Goal: Task Accomplishment & Management: Use online tool/utility

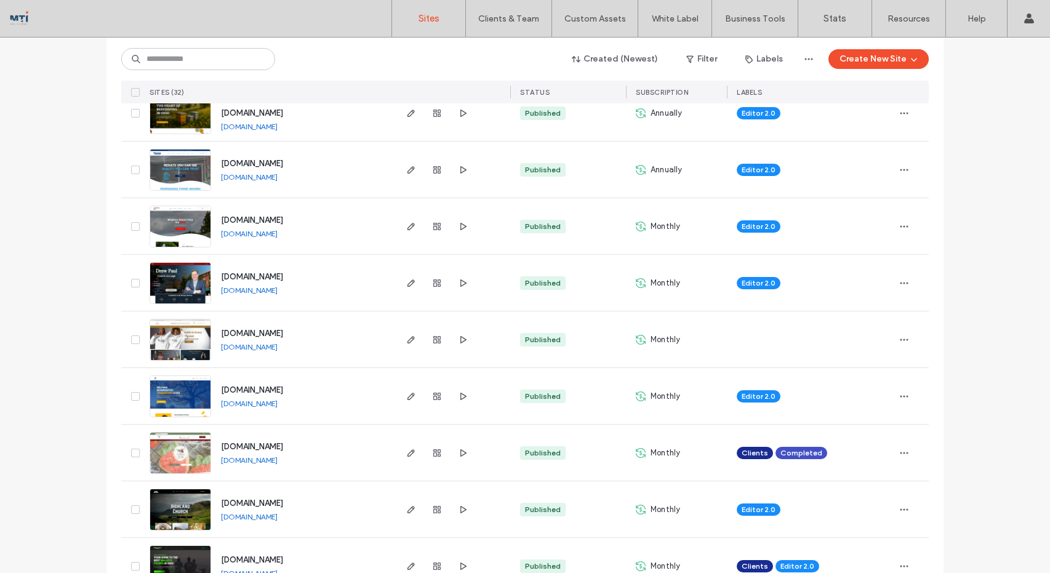
scroll to position [247, 0]
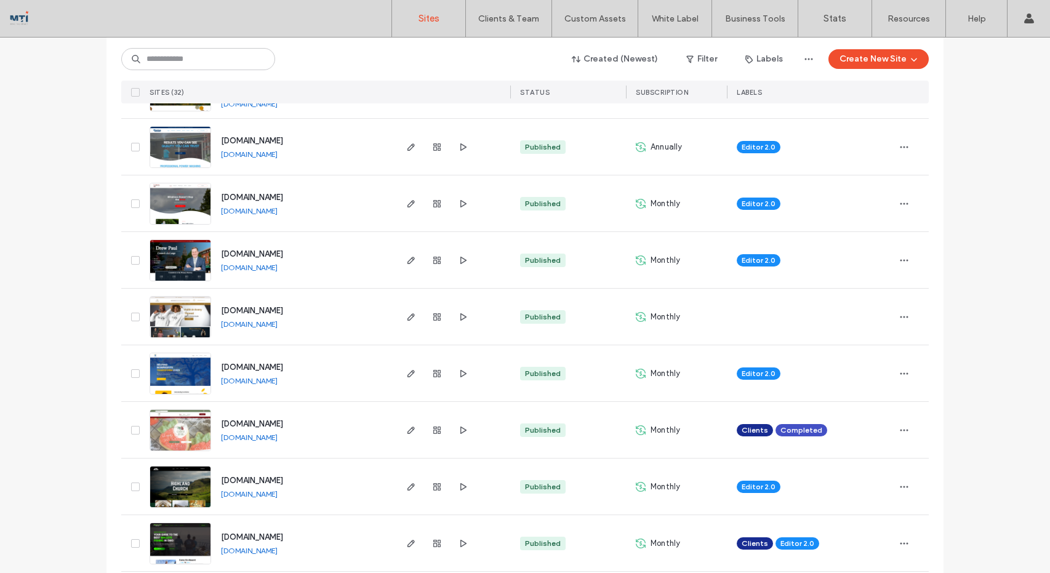
click at [173, 440] on img at bounding box center [180, 452] width 60 height 84
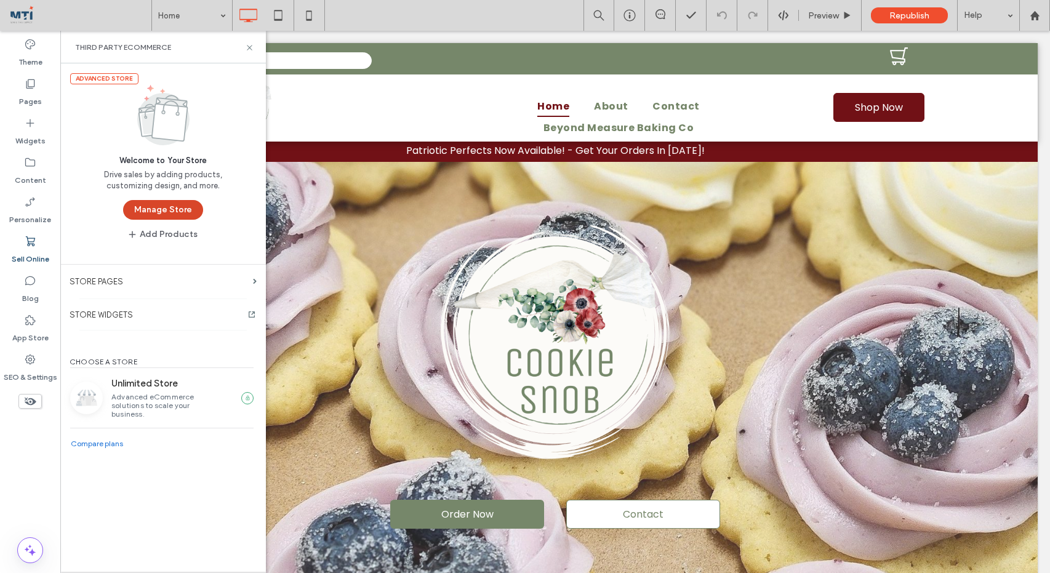
click at [161, 207] on button "Manage Store" at bounding box center [163, 210] width 80 height 20
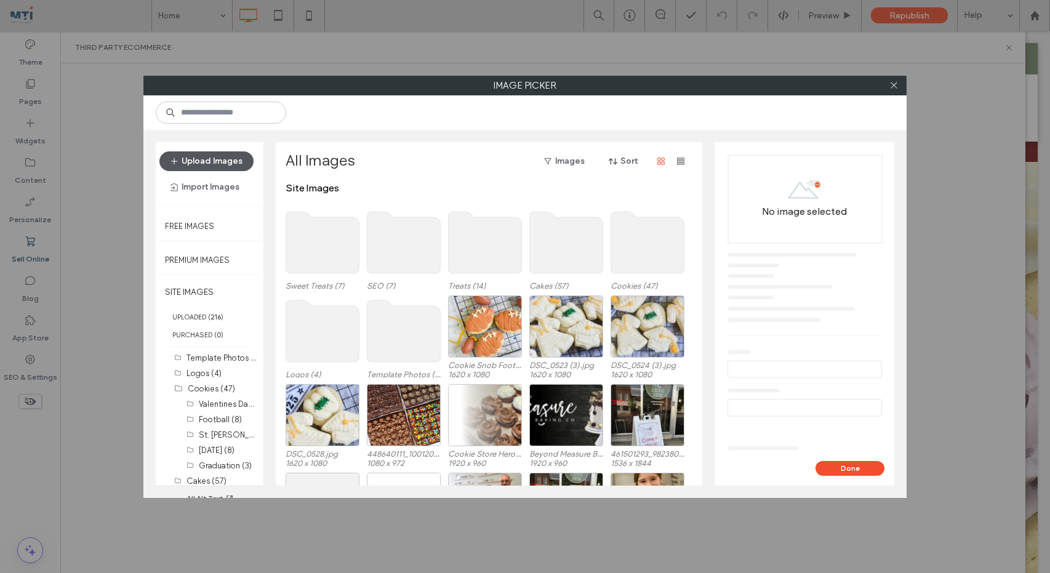
click at [225, 160] on button "Upload Images" at bounding box center [206, 161] width 94 height 20
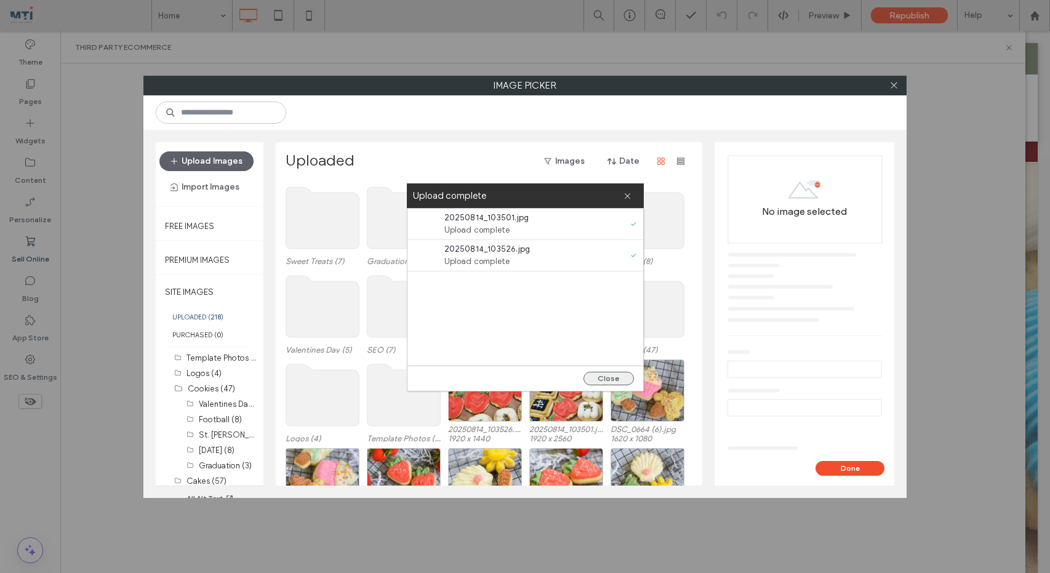
click at [623, 377] on button "Close" at bounding box center [609, 379] width 50 height 14
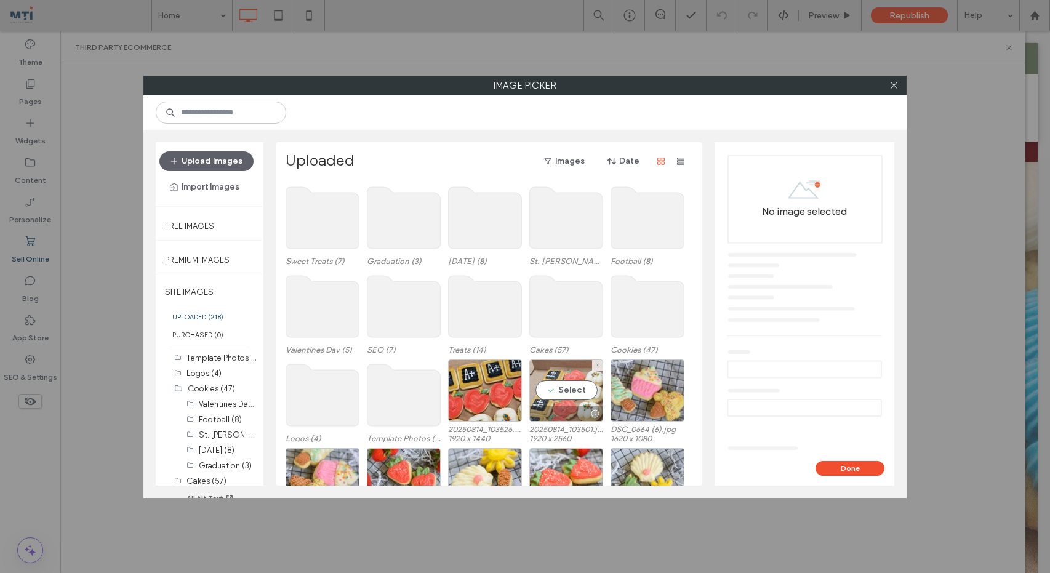
click at [572, 390] on div "Select" at bounding box center [566, 391] width 74 height 62
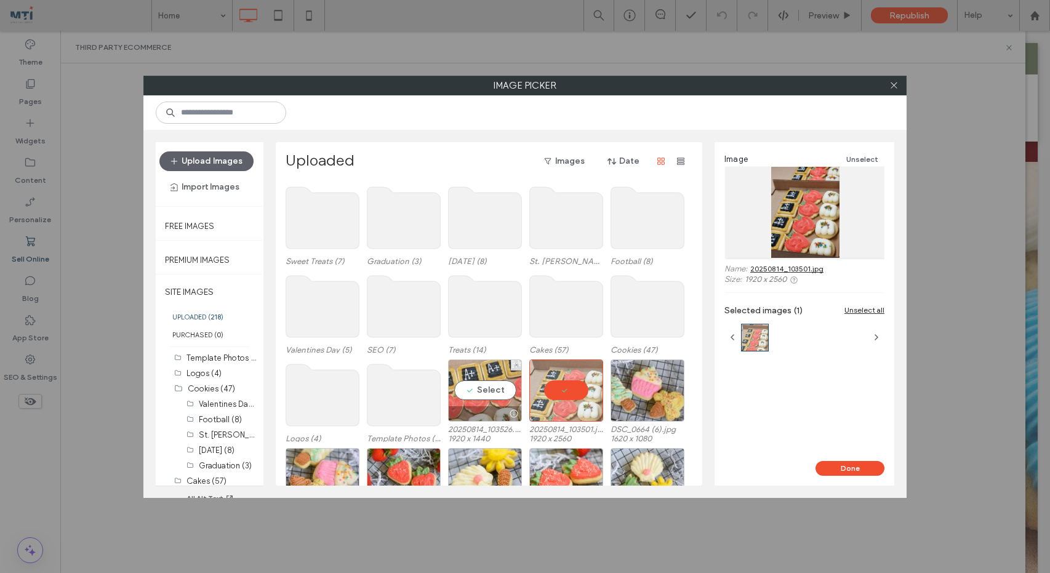
click at [474, 391] on div "Select" at bounding box center [485, 391] width 74 height 62
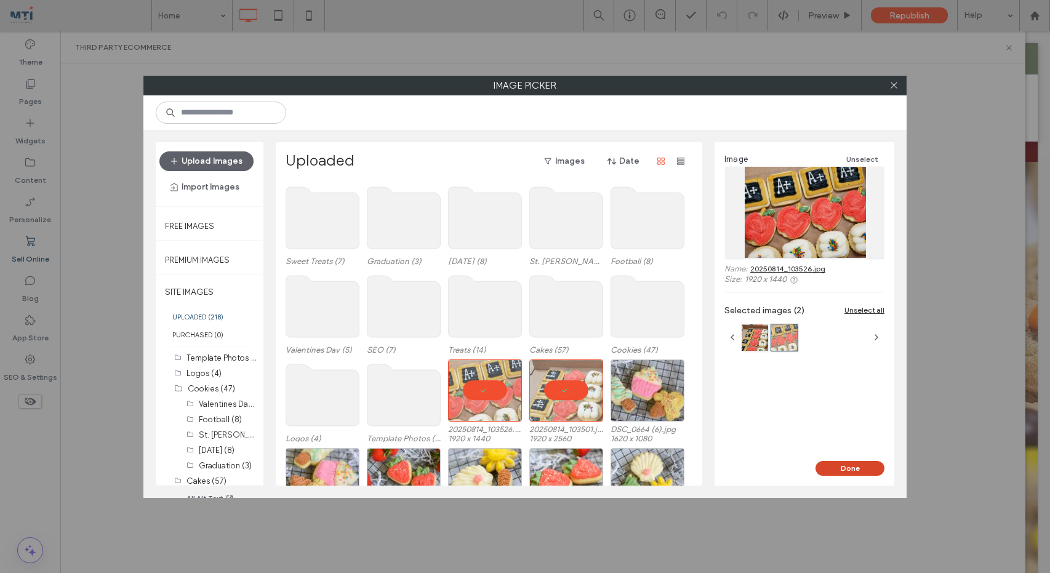
click at [871, 470] on button "Done" at bounding box center [850, 468] width 69 height 15
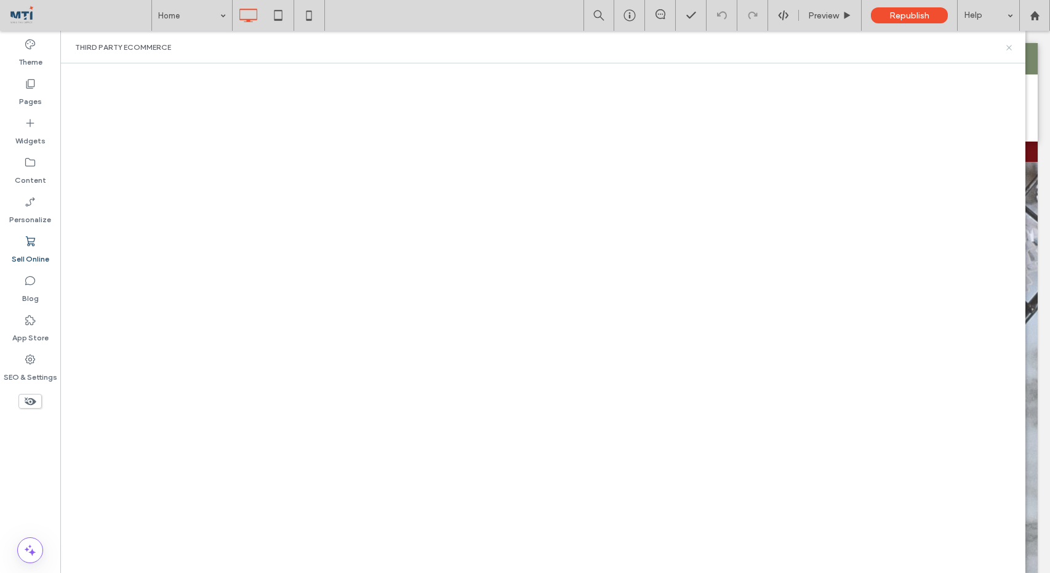
click at [1011, 47] on icon at bounding box center [1009, 47] width 9 height 9
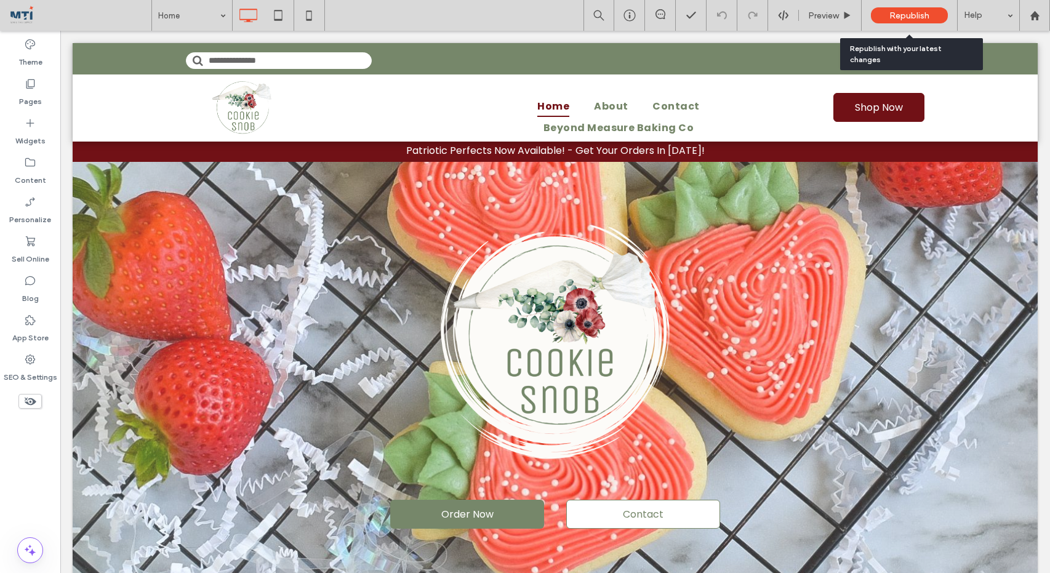
click at [913, 14] on span "Republish" at bounding box center [910, 15] width 40 height 10
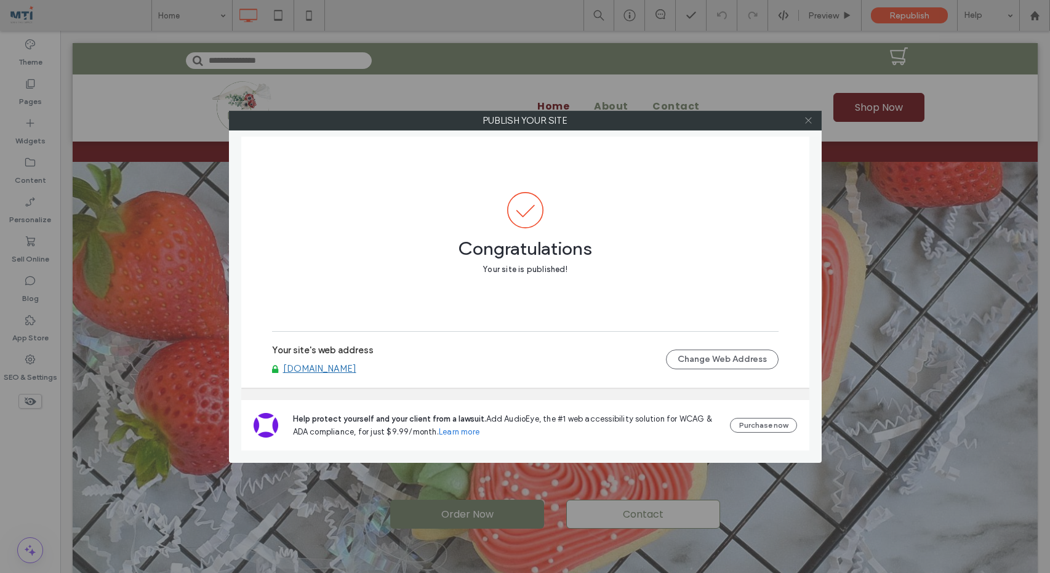
click at [807, 120] on icon at bounding box center [808, 120] width 9 height 9
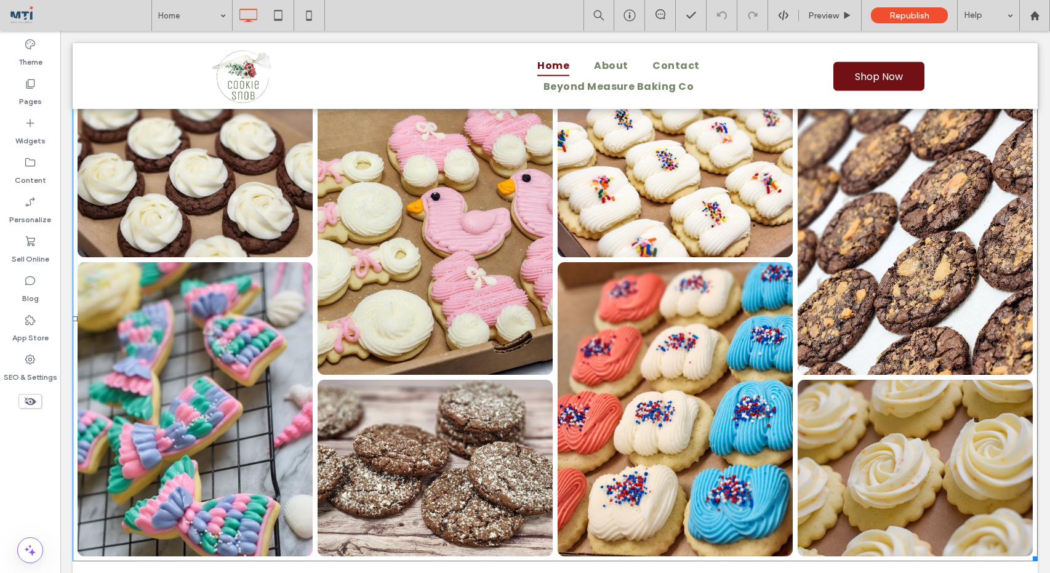
scroll to position [3068, 0]
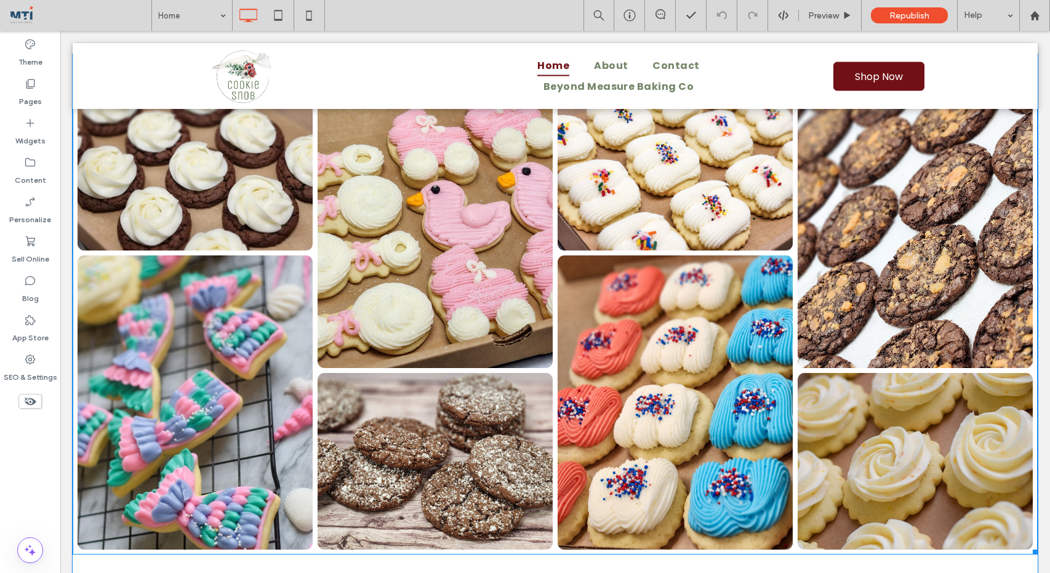
click at [509, 453] on link at bounding box center [435, 461] width 235 height 177
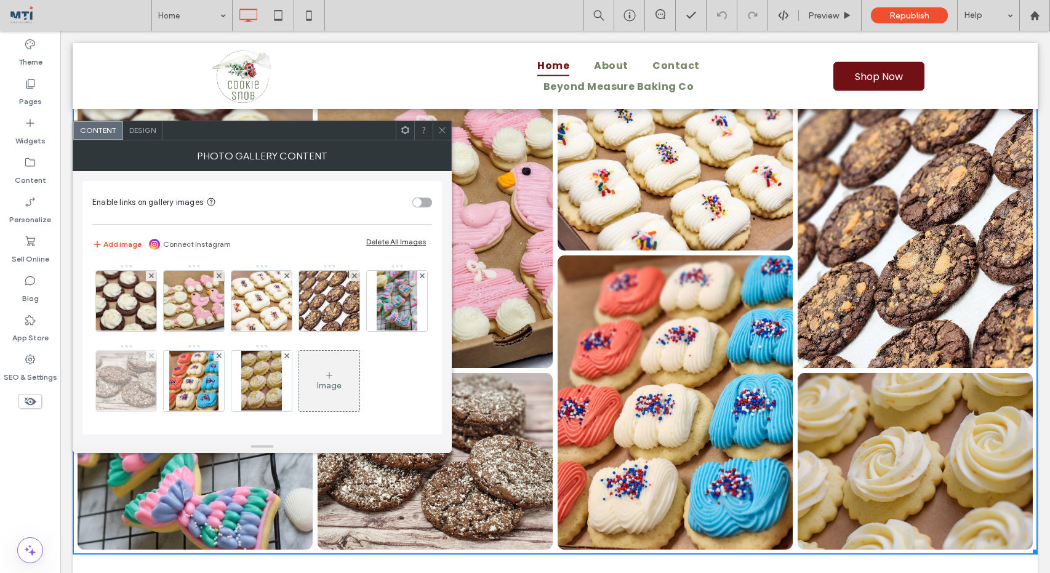
click at [167, 379] on img at bounding box center [126, 381] width 81 height 60
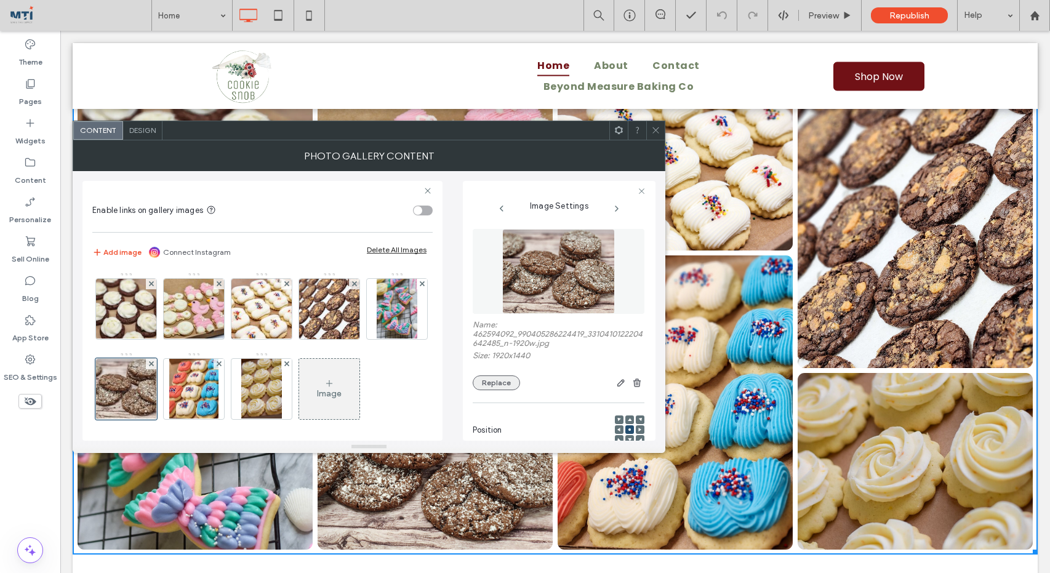
click at [499, 380] on button "Replace" at bounding box center [496, 383] width 47 height 15
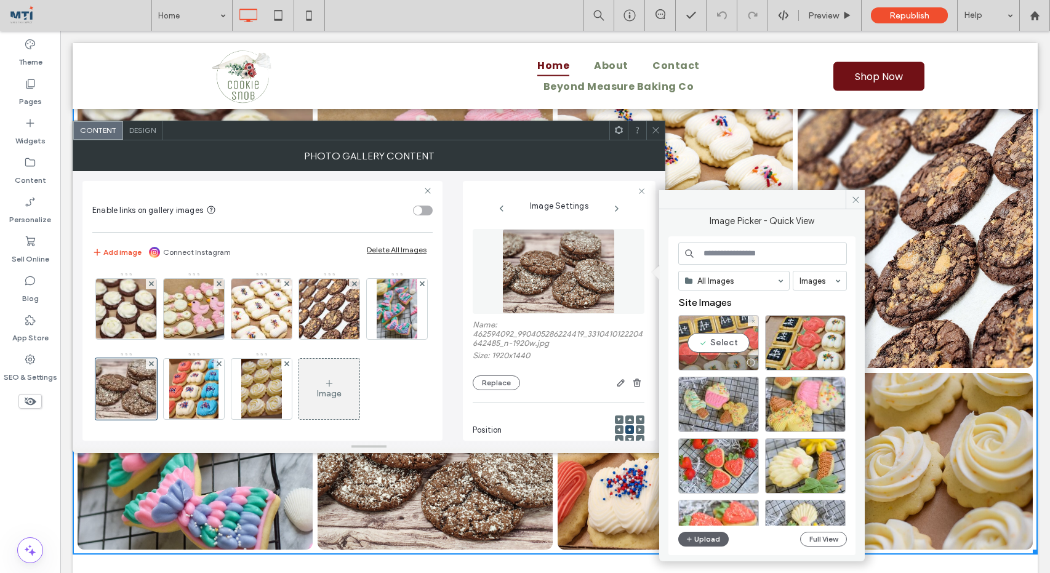
click at [703, 322] on div "Select" at bounding box center [718, 342] width 81 height 55
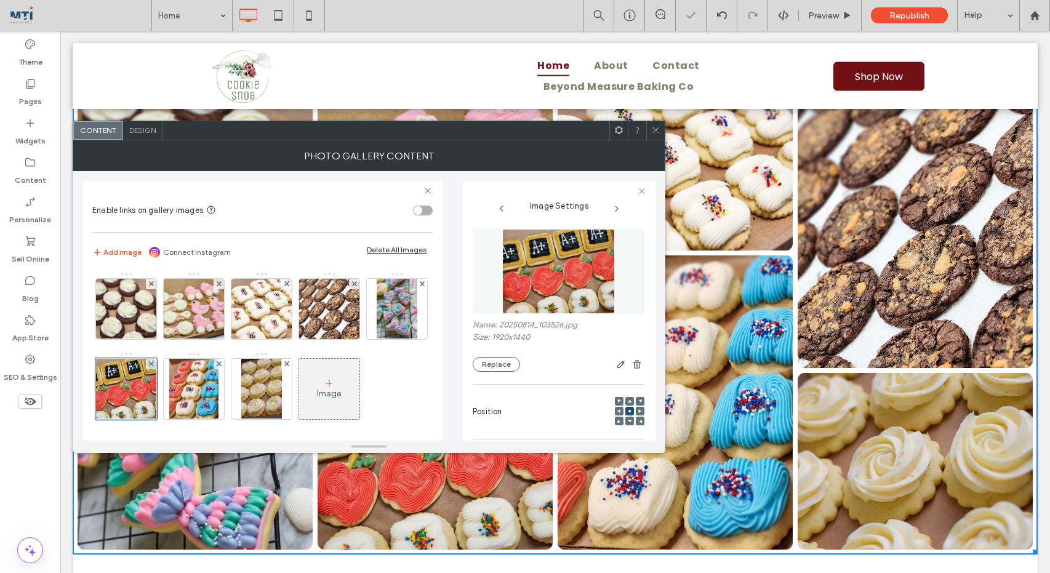
click at [656, 129] on icon at bounding box center [655, 130] width 9 height 9
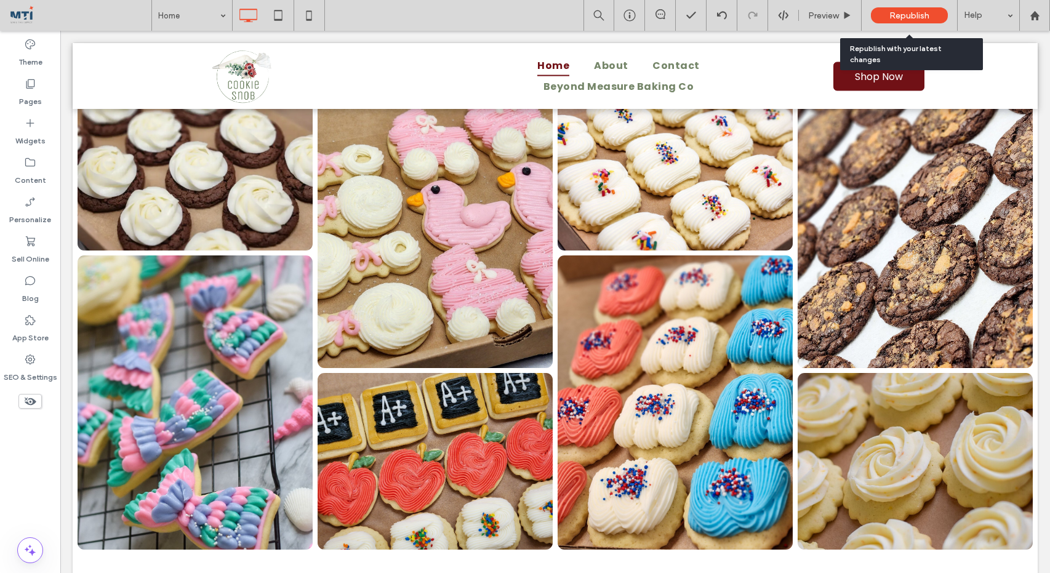
click at [899, 17] on span "Republish" at bounding box center [910, 15] width 40 height 10
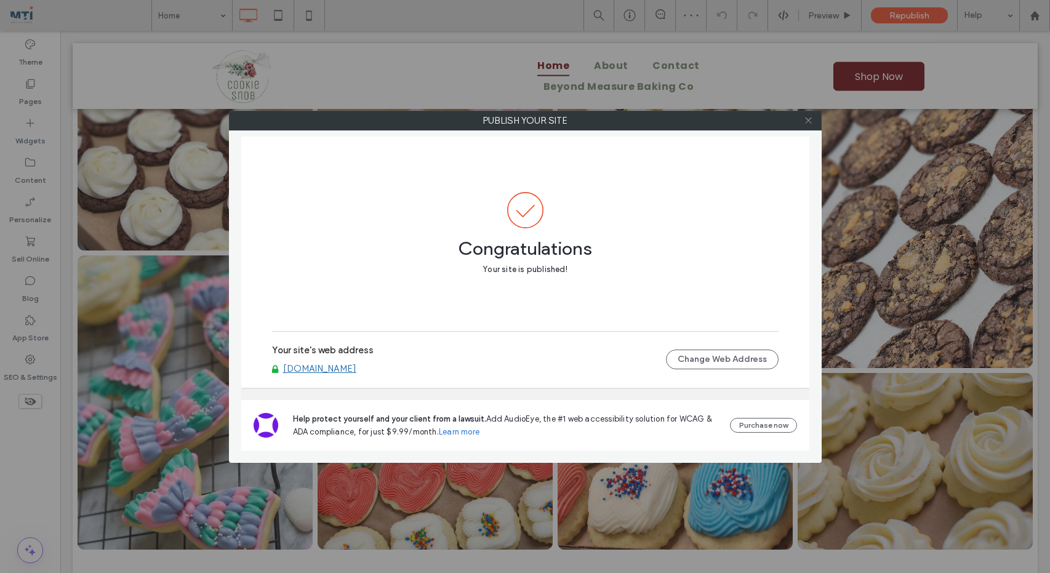
click at [805, 122] on icon at bounding box center [808, 120] width 9 height 9
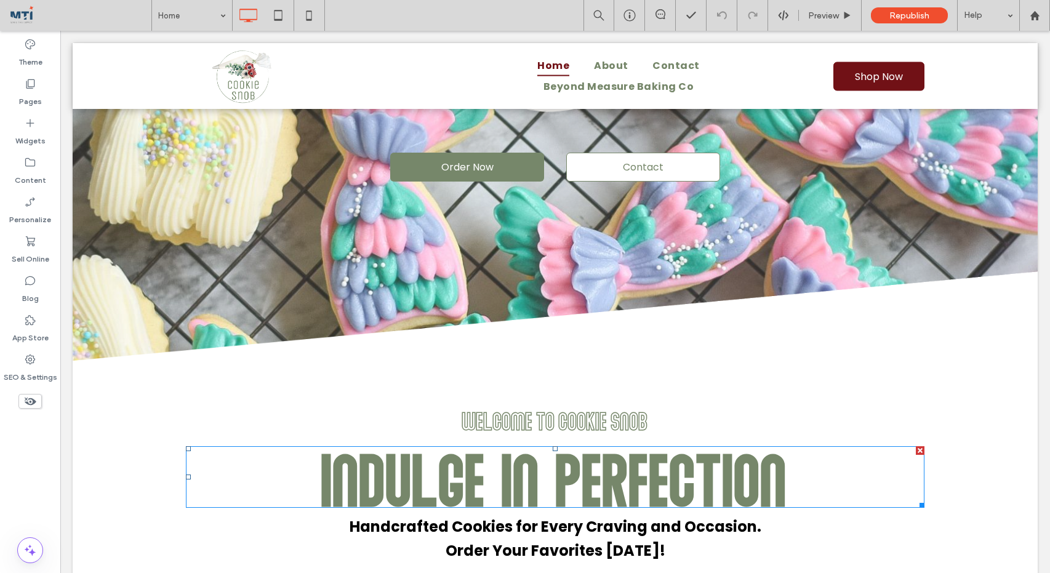
scroll to position [0, 0]
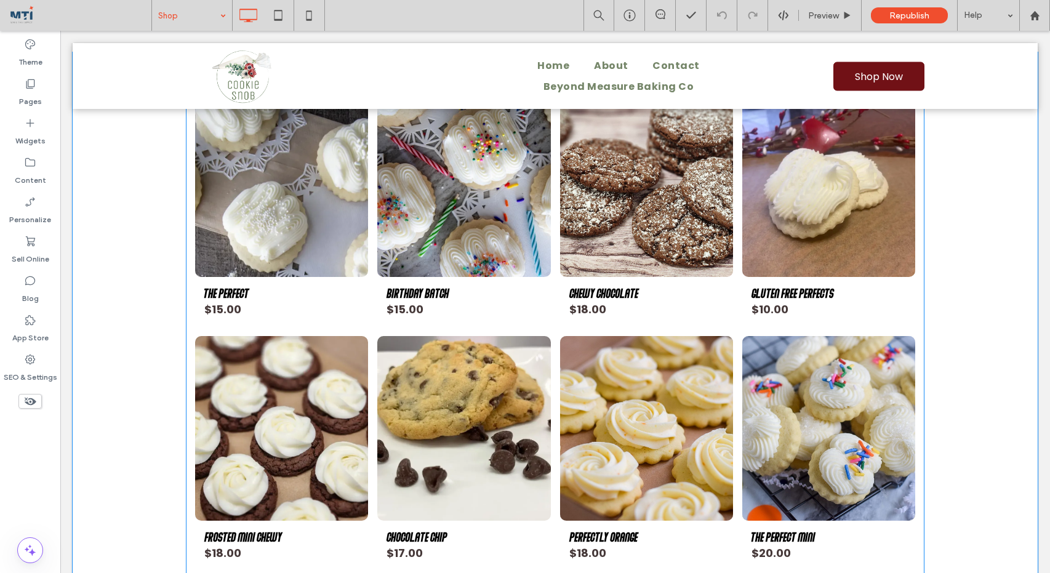
scroll to position [1572, 0]
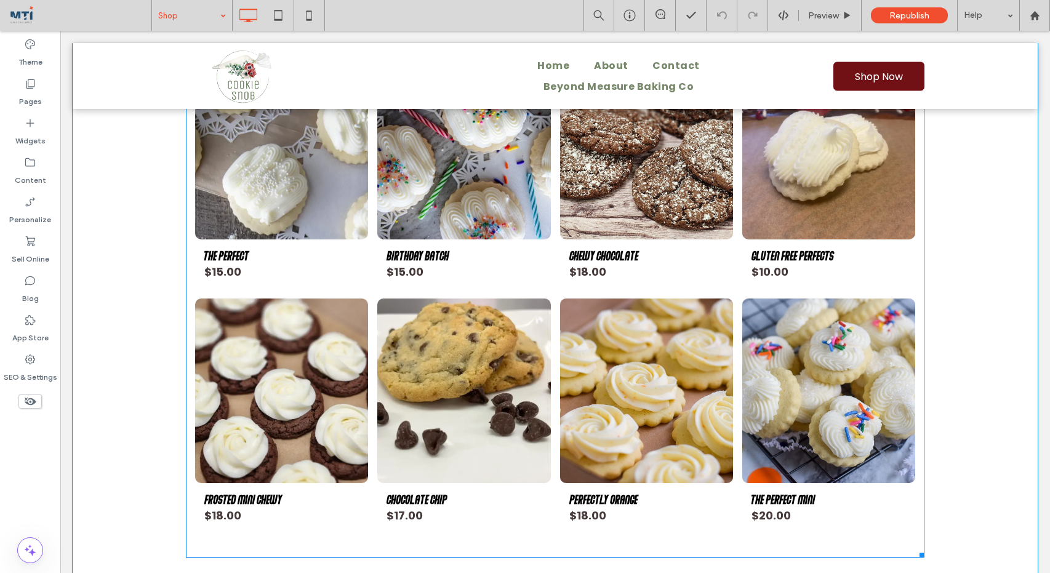
click at [433, 172] on link at bounding box center [463, 147] width 173 height 185
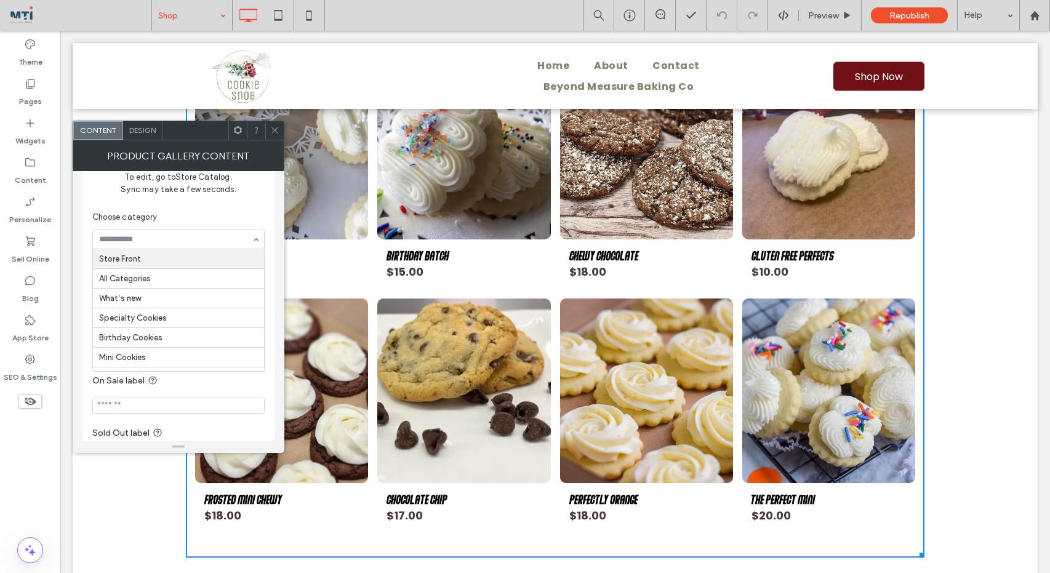
scroll to position [110, 0]
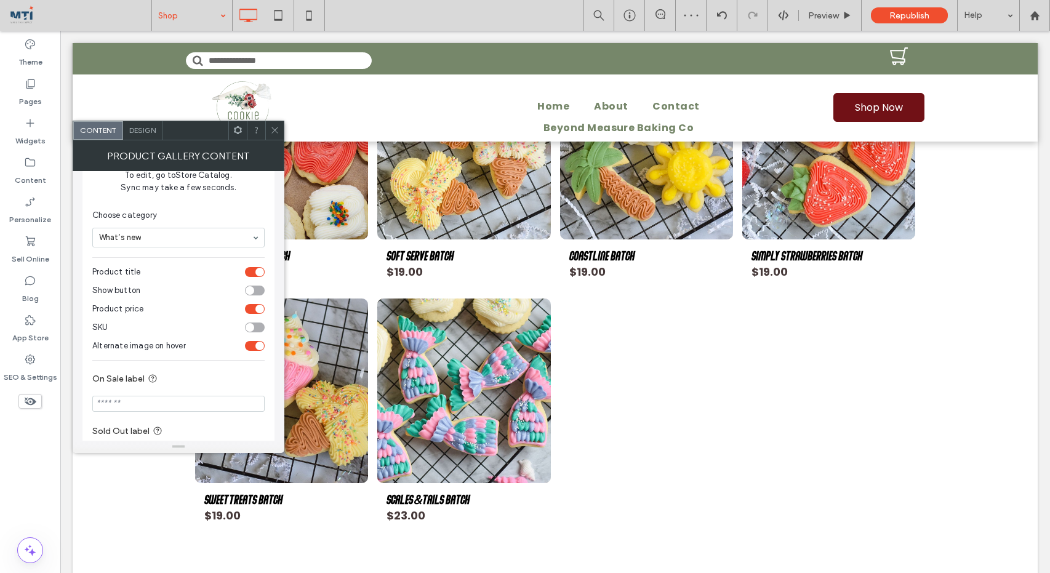
click at [273, 127] on icon at bounding box center [274, 130] width 9 height 9
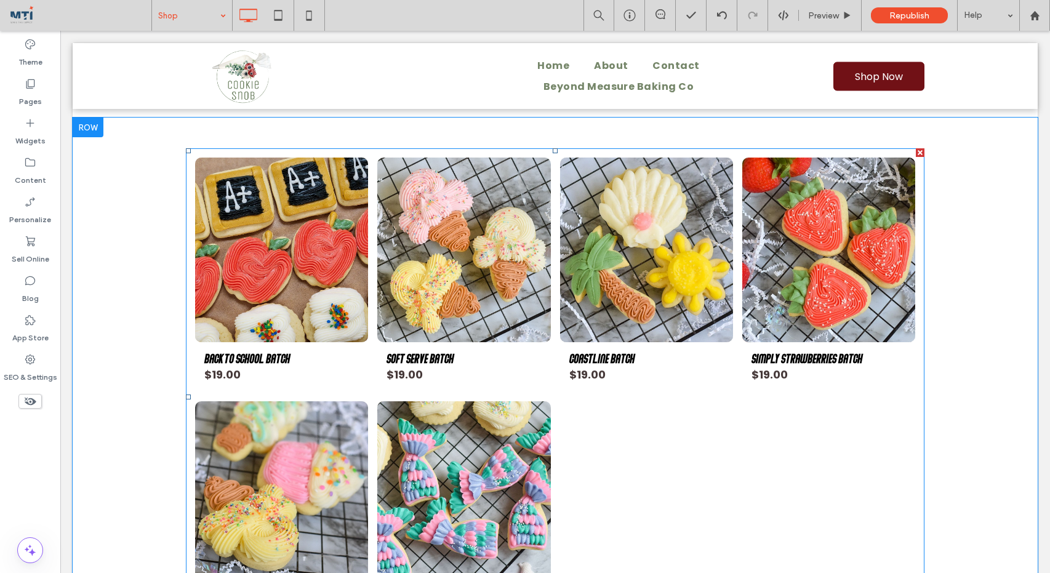
scroll to position [1470, 0]
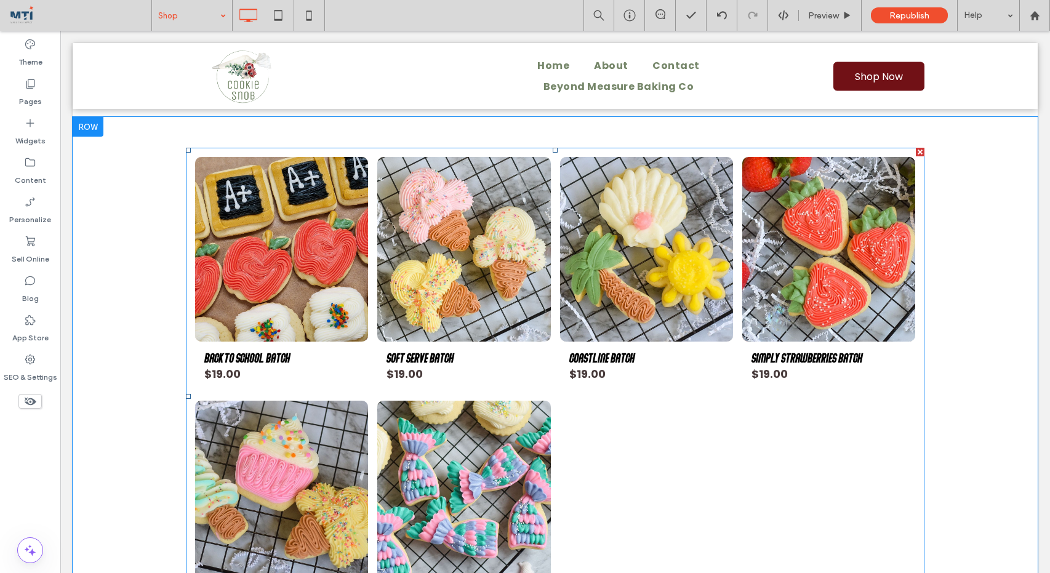
click at [360, 389] on span "Back to School Batch SKU 00035 $19.00 Buy Now" at bounding box center [281, 367] width 173 height 50
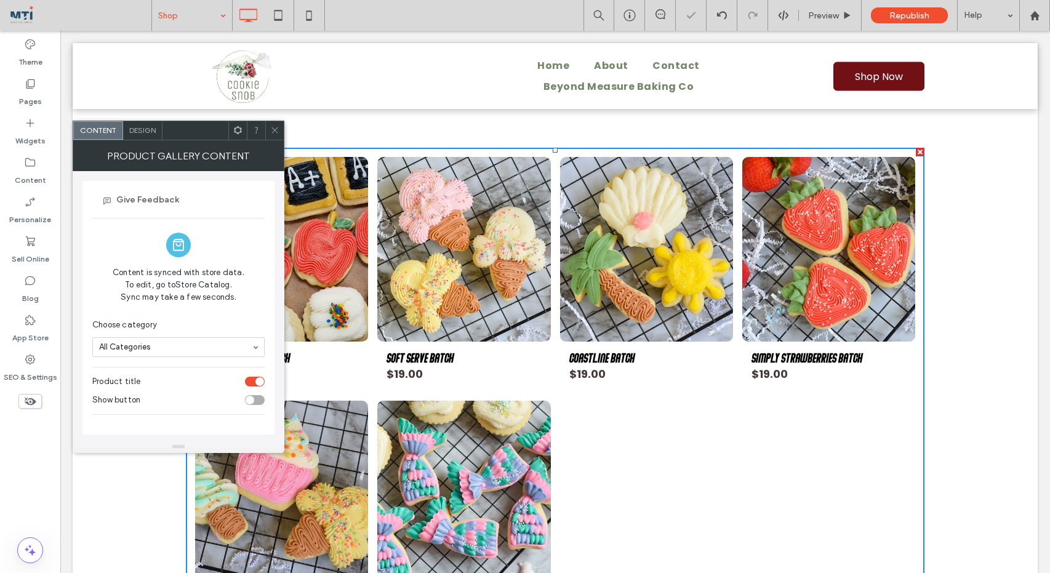
scroll to position [0, 0]
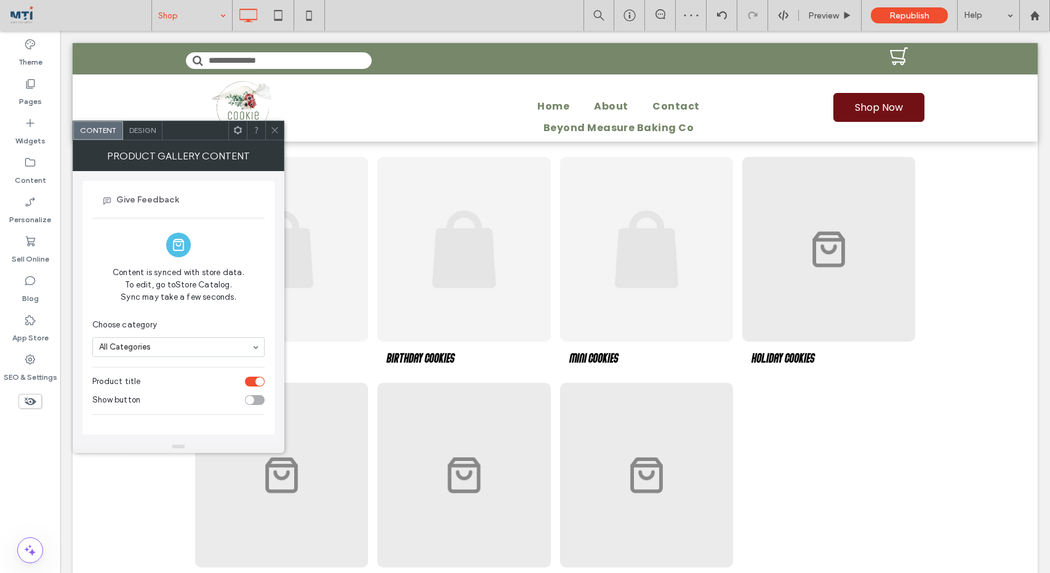
click at [193, 349] on input at bounding box center [175, 347] width 153 height 9
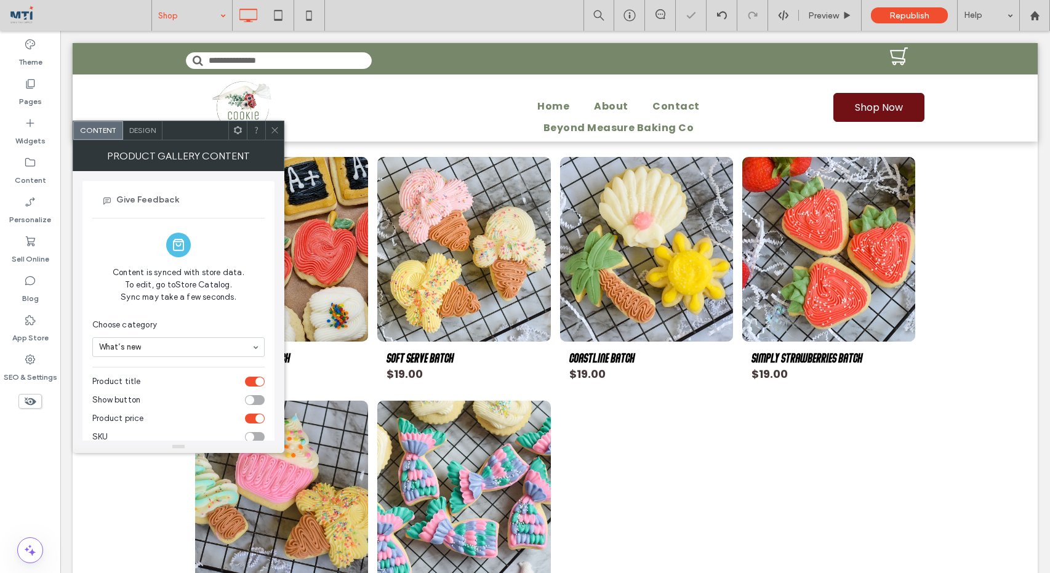
click at [272, 129] on icon at bounding box center [274, 130] width 9 height 9
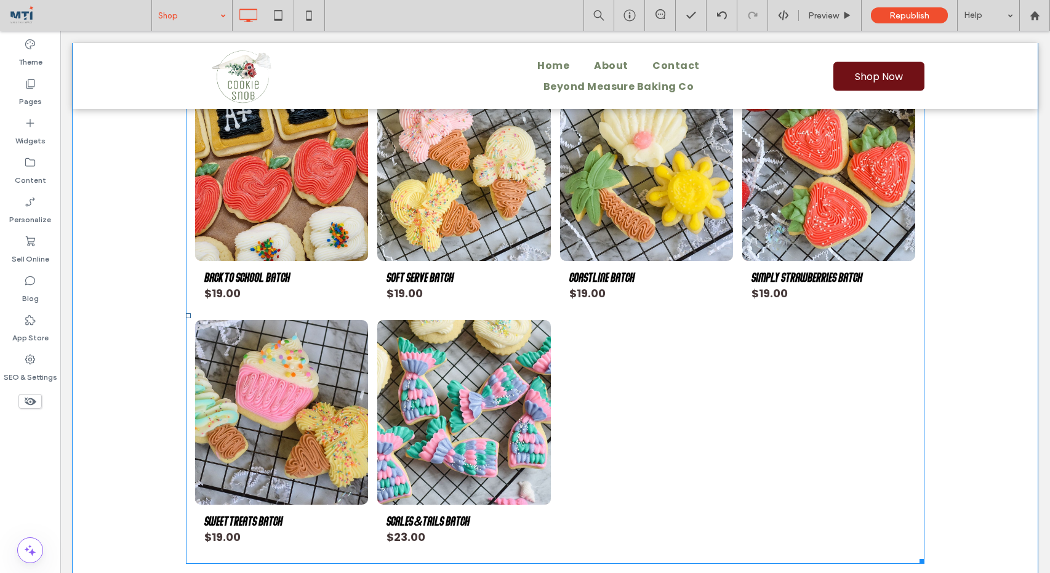
scroll to position [1547, 0]
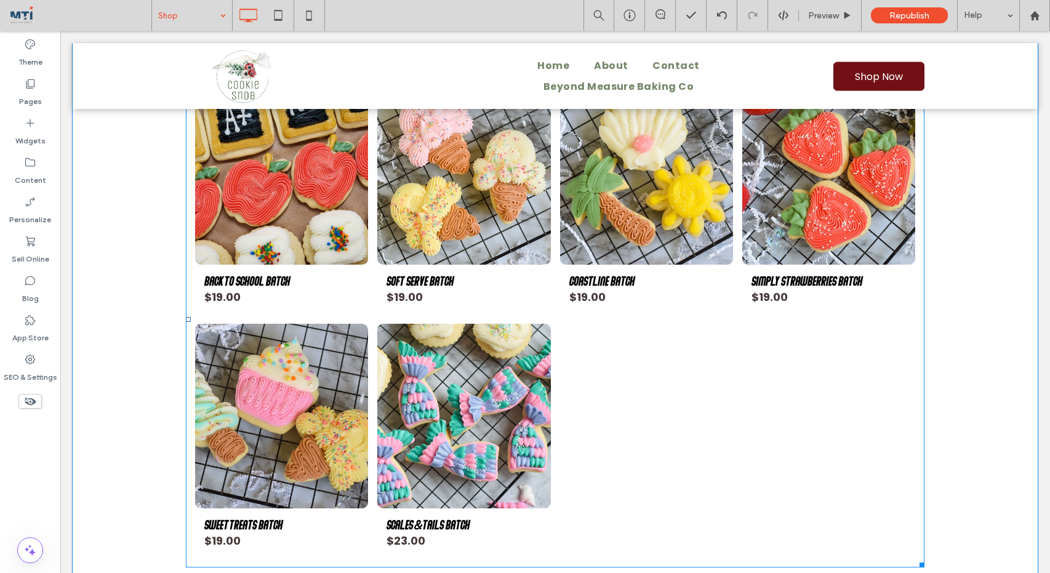
click at [637, 339] on div at bounding box center [646, 442] width 182 height 244
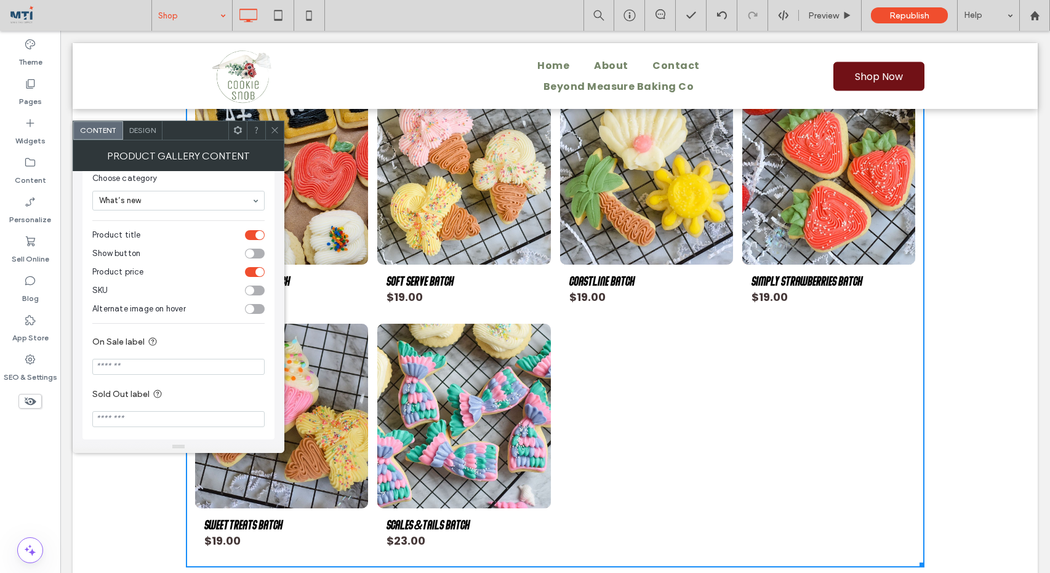
scroll to position [154, 0]
click at [146, 129] on span "Design" at bounding box center [142, 130] width 26 height 9
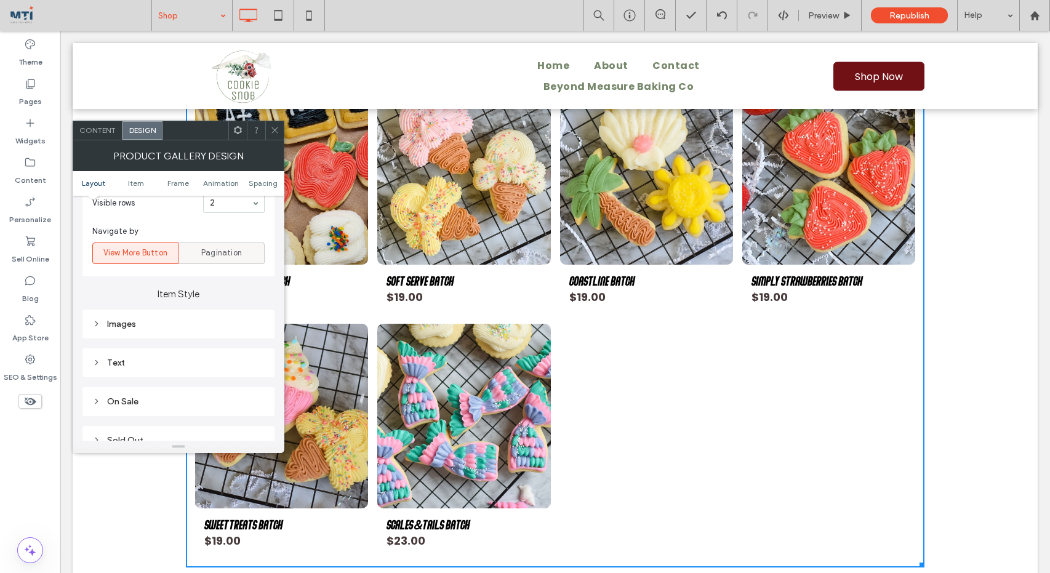
scroll to position [417, 0]
click at [273, 130] on icon at bounding box center [274, 130] width 9 height 9
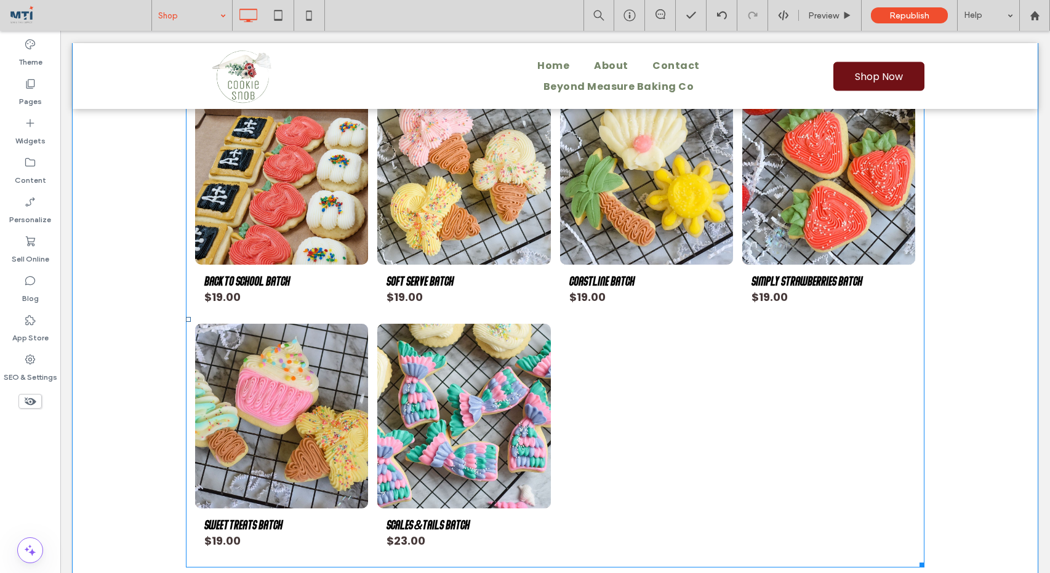
click at [316, 222] on link at bounding box center [281, 172] width 173 height 185
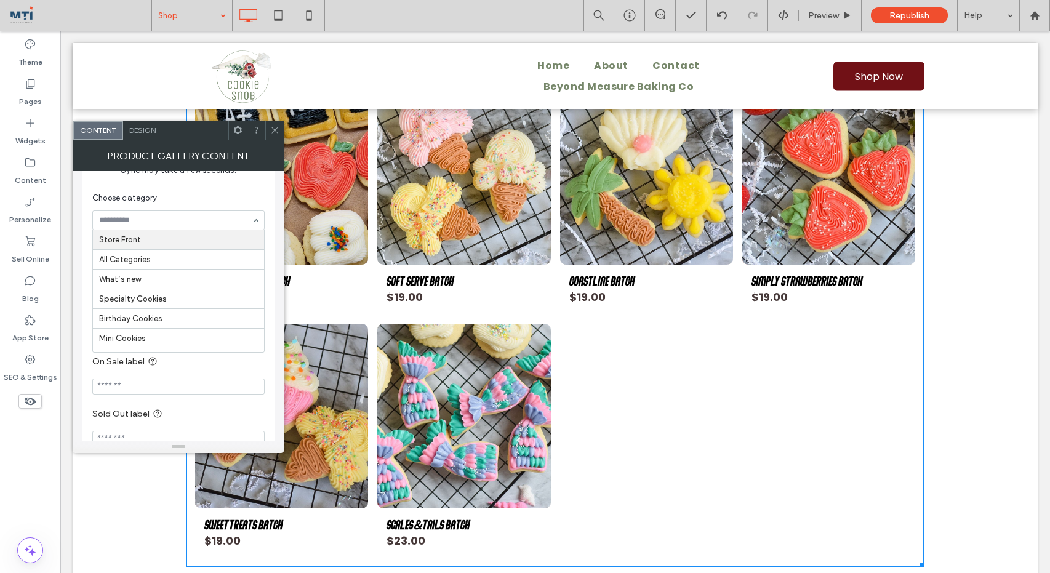
scroll to position [128, 0]
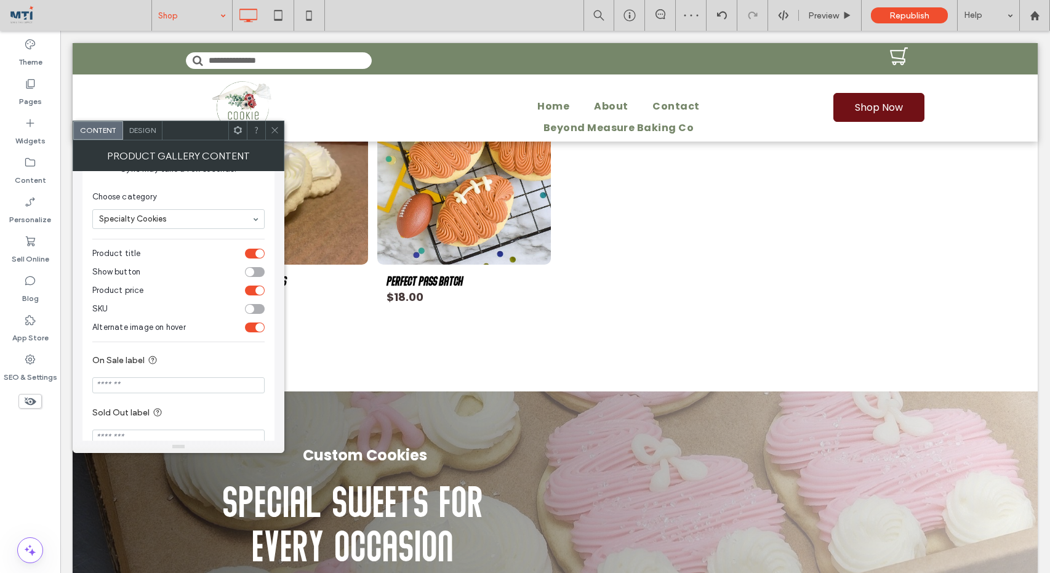
click at [184, 220] on input at bounding box center [175, 219] width 153 height 9
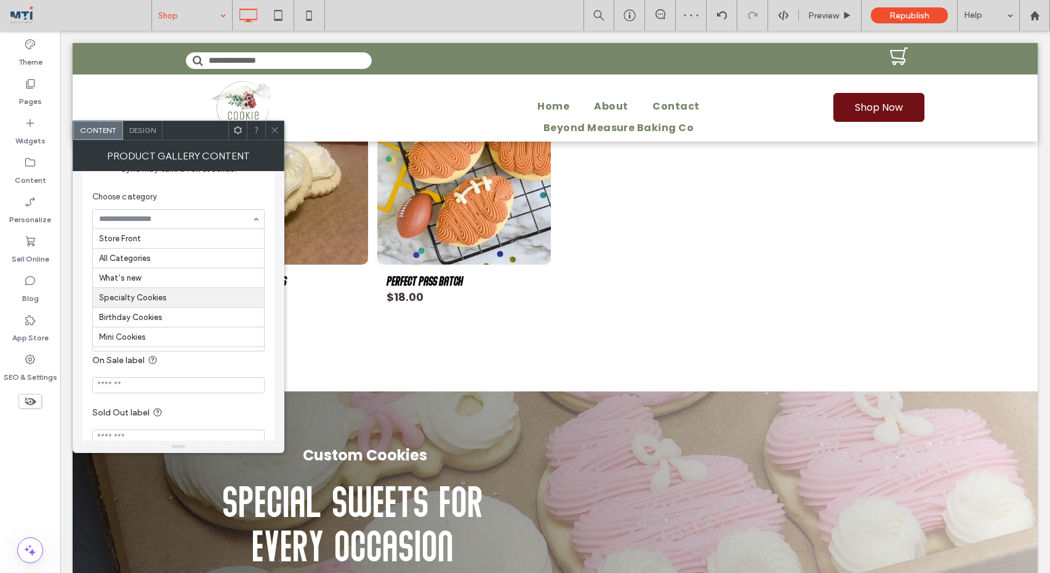
scroll to position [61, 0]
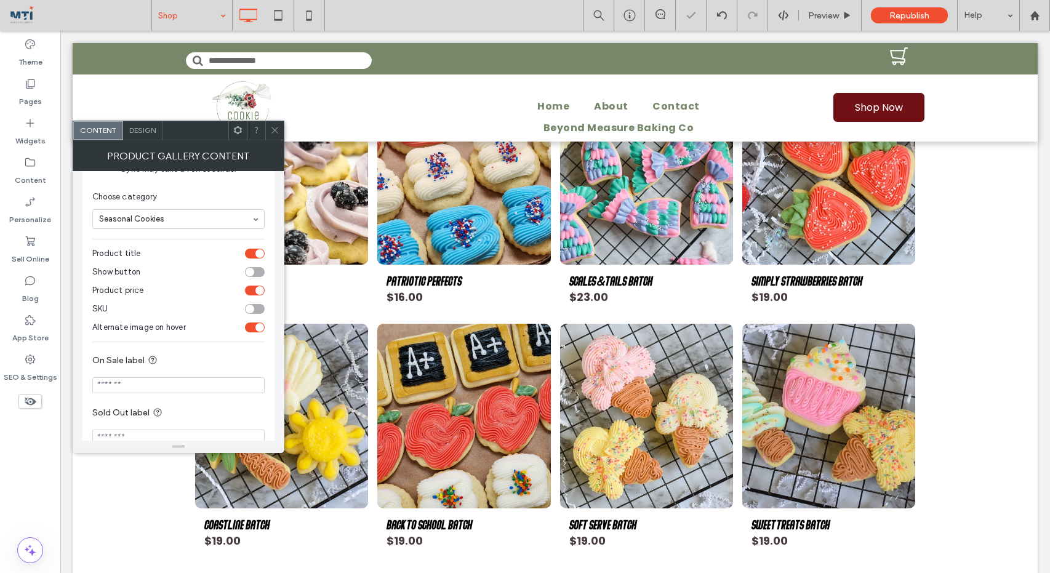
click at [274, 128] on icon at bounding box center [274, 130] width 9 height 9
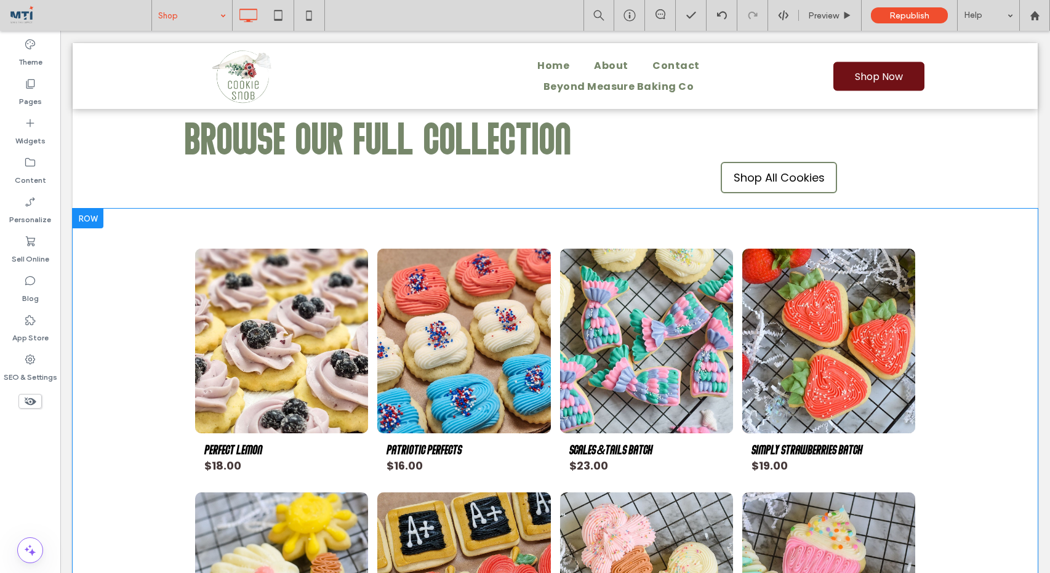
scroll to position [1299, 0]
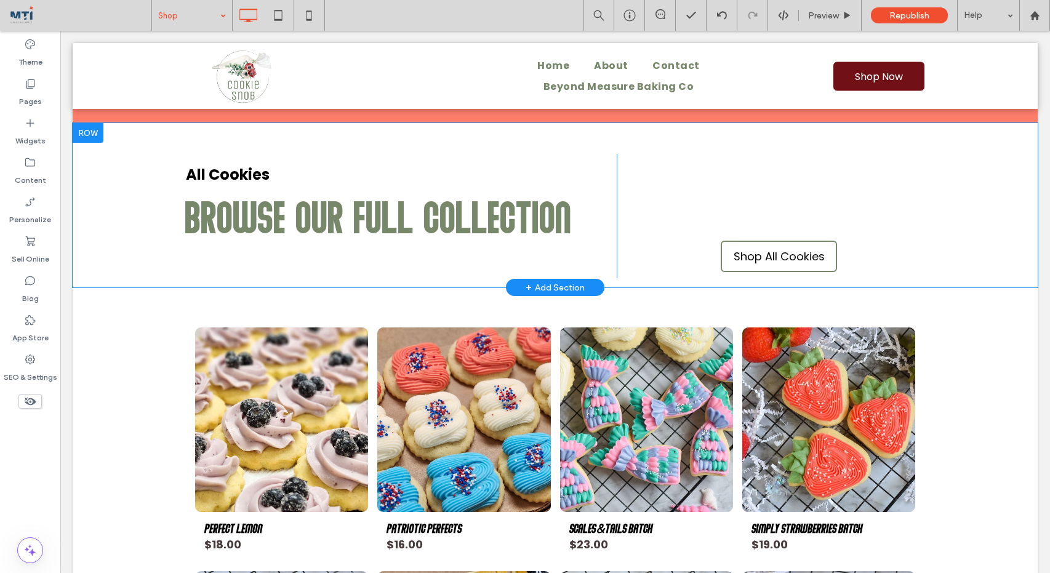
click at [707, 195] on div "Shop All Cookies Click To Paste" at bounding box center [771, 216] width 308 height 124
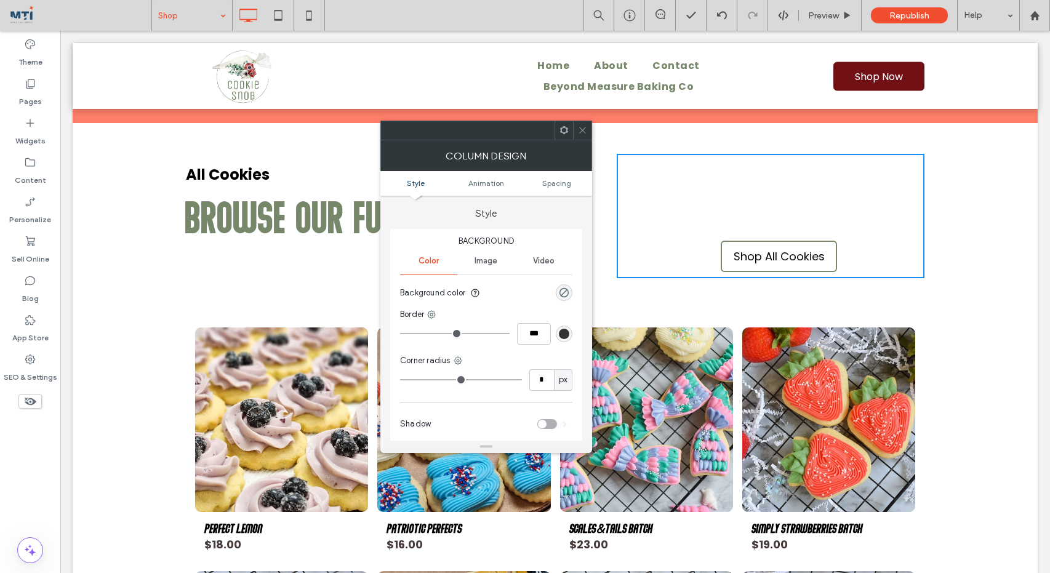
click at [582, 135] on span at bounding box center [582, 130] width 9 height 18
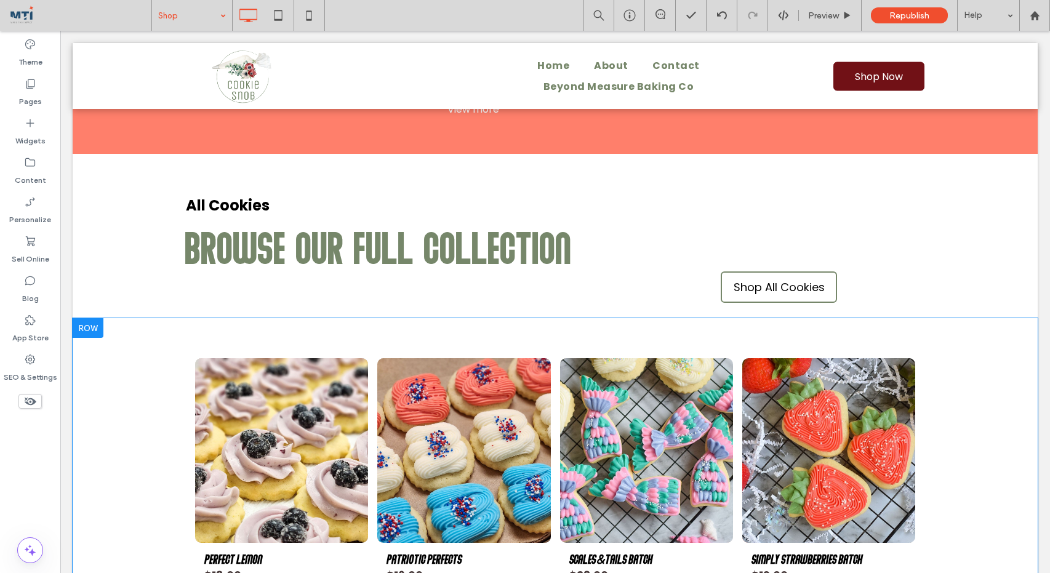
scroll to position [1271, 0]
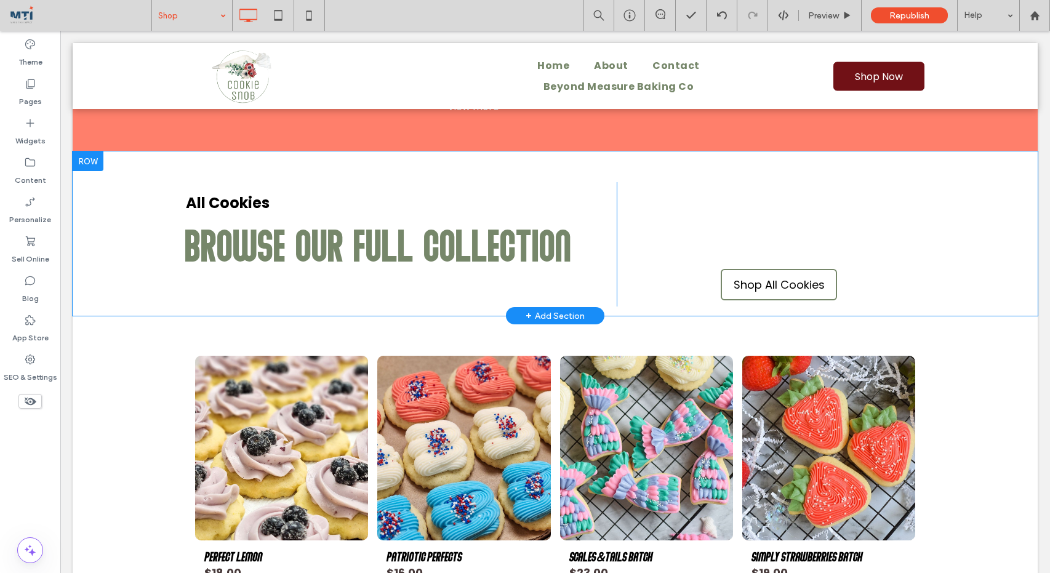
click at [710, 231] on div "Shop All Cookies Click To Paste" at bounding box center [771, 244] width 308 height 124
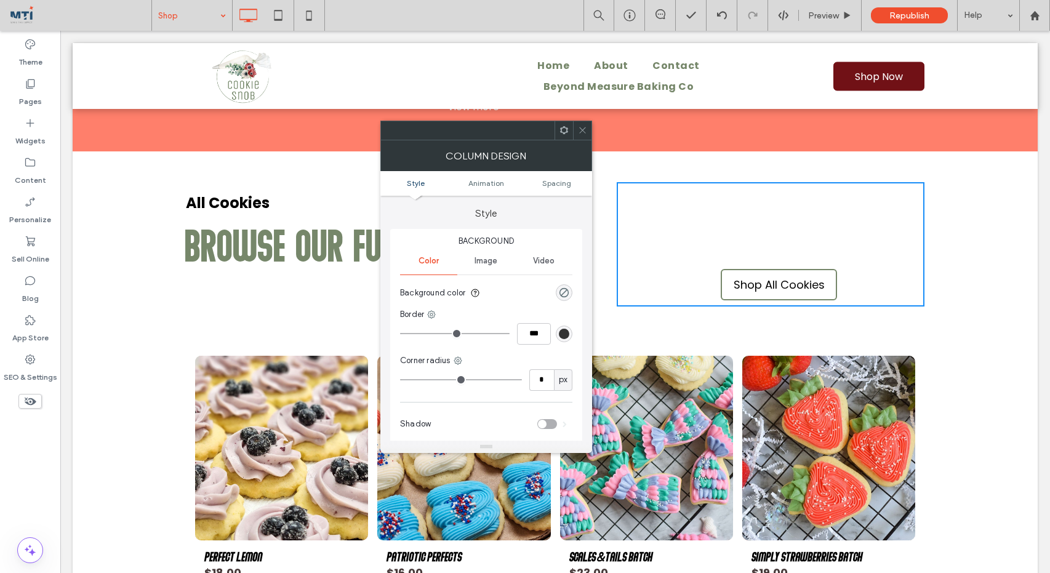
click at [588, 126] on div at bounding box center [582, 130] width 18 height 18
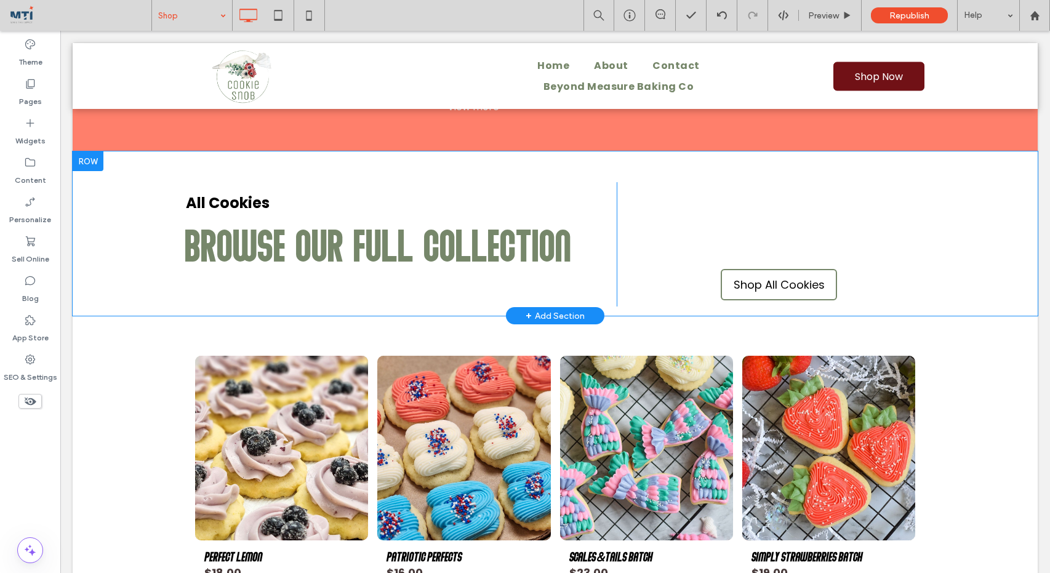
click at [384, 295] on div "All Cookies Browse Our Full Collection Click To Paste" at bounding box center [401, 244] width 431 height 124
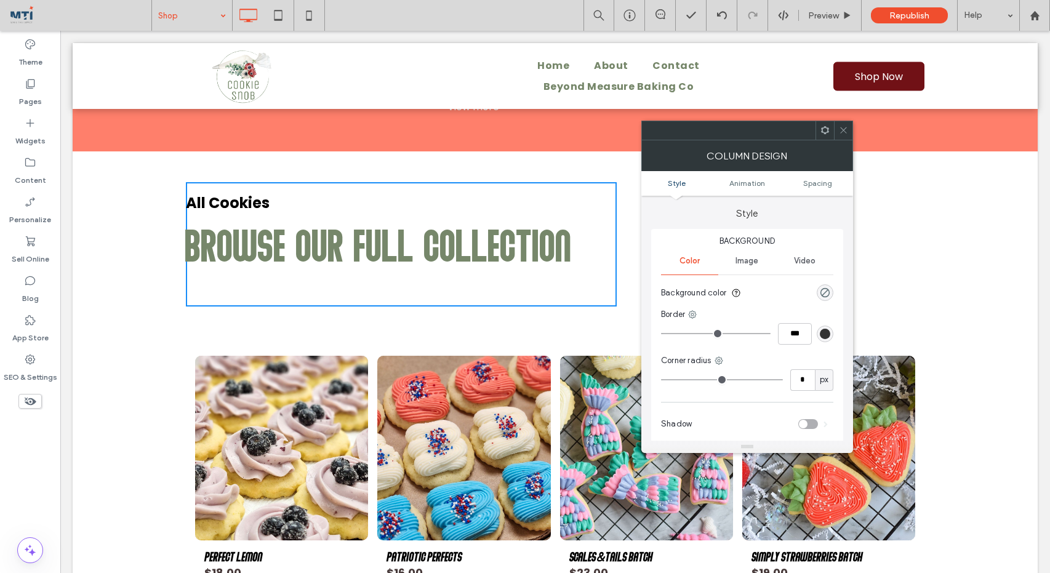
click at [385, 294] on div "All Cookies Browse Our Full Collection Click To Paste" at bounding box center [401, 244] width 431 height 124
click at [557, 247] on span "Browse Our Full Collection" at bounding box center [379, 243] width 387 height 49
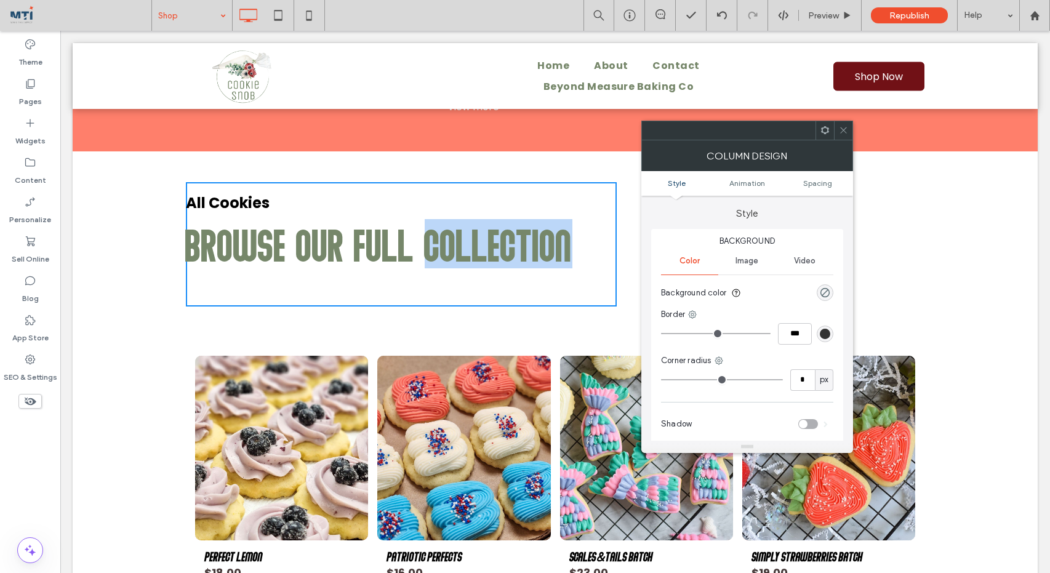
click at [557, 247] on span "Browse Our Full Collection" at bounding box center [379, 243] width 387 height 49
click at [582, 248] on h2 "Browse Our Full Collection" at bounding box center [396, 243] width 420 height 37
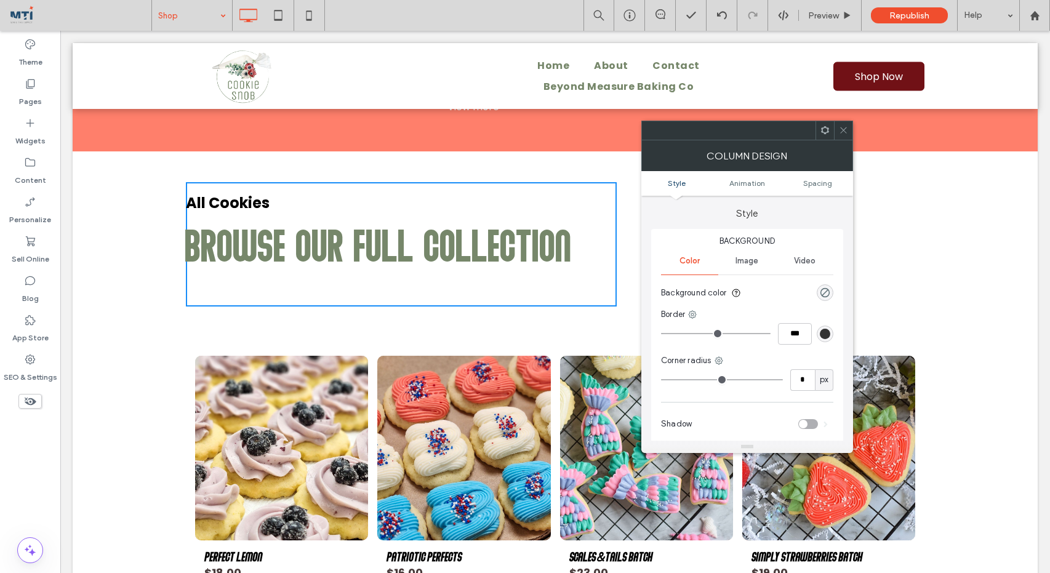
click at [518, 246] on span "Browse Our Full Collection" at bounding box center [379, 243] width 387 height 49
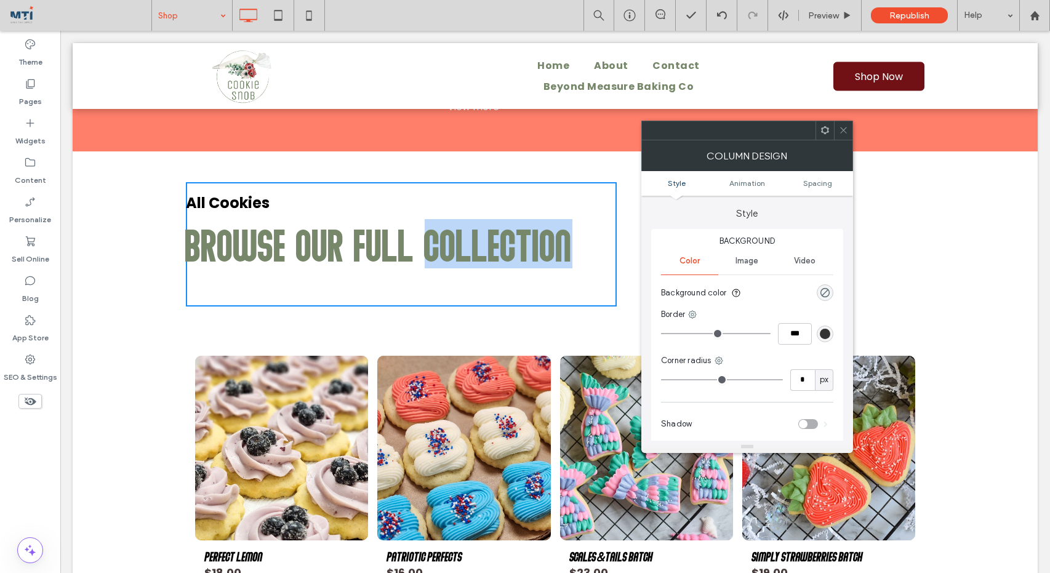
click at [518, 246] on span "Browse Our Full Collection" at bounding box center [379, 243] width 387 height 49
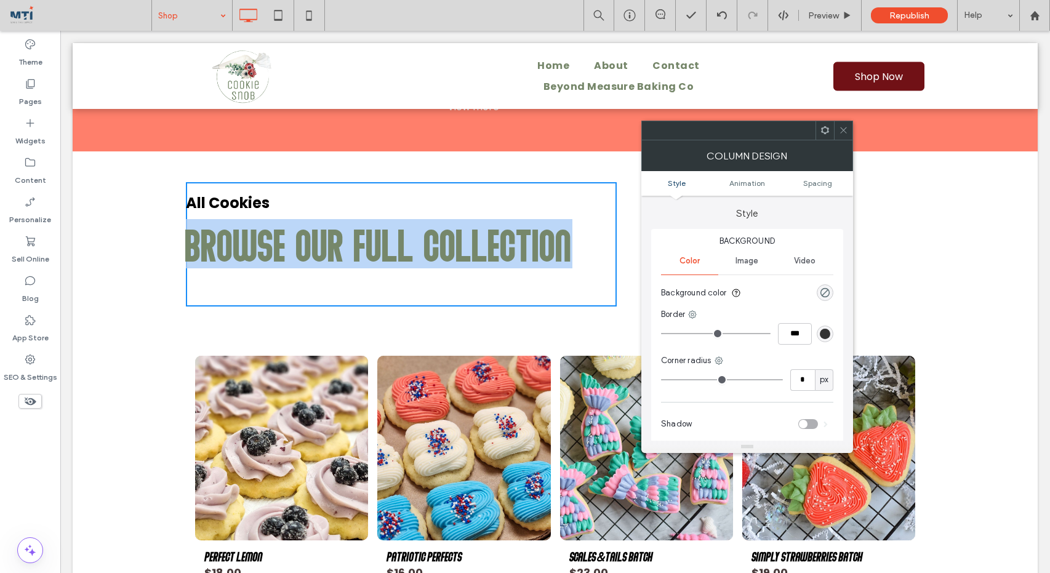
click at [518, 246] on span "Browse Our Full Collection" at bounding box center [379, 243] width 387 height 49
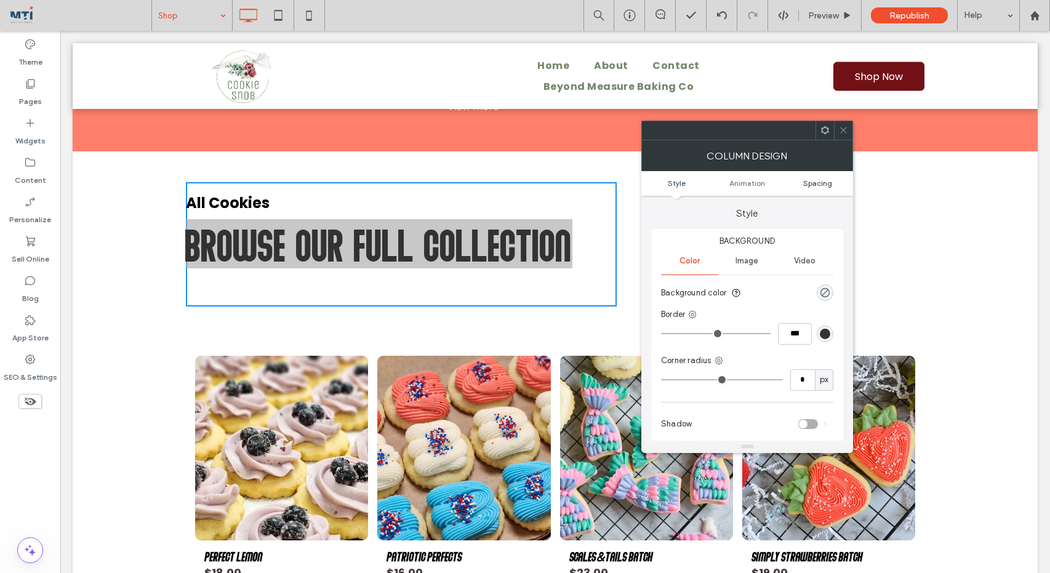
click at [808, 183] on span "Spacing" at bounding box center [817, 183] width 29 height 9
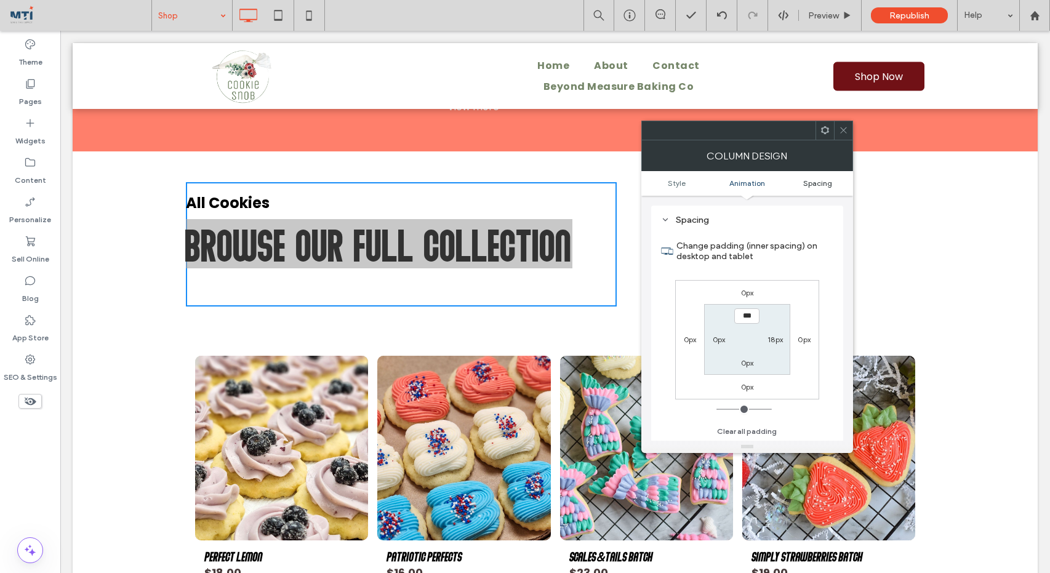
scroll to position [289, 0]
click at [847, 134] on span at bounding box center [843, 130] width 9 height 18
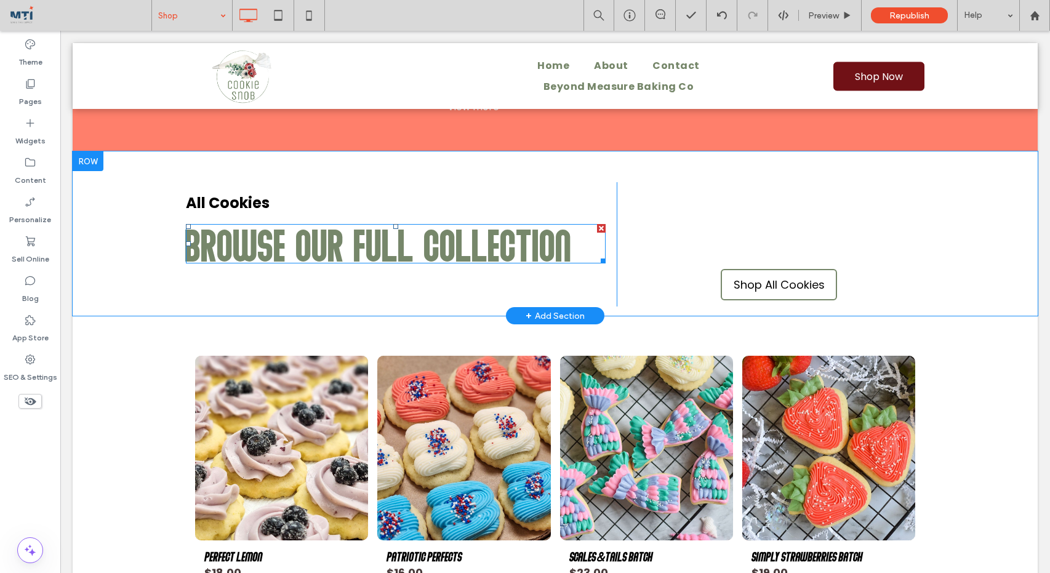
click at [571, 243] on h2 "Browse Our Full Collection" at bounding box center [396, 243] width 420 height 37
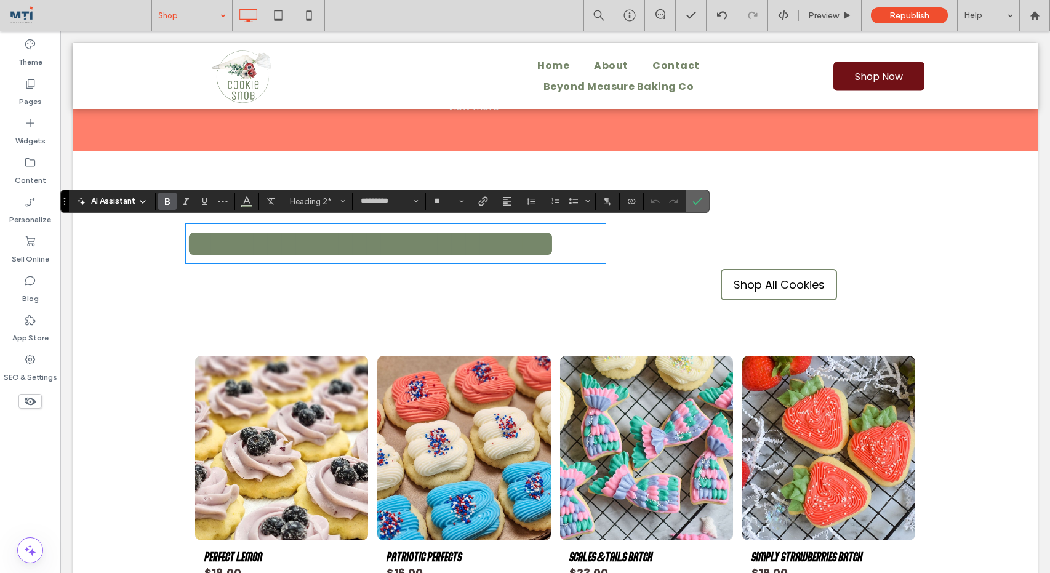
click at [701, 200] on icon "Confirm" at bounding box center [698, 201] width 10 height 10
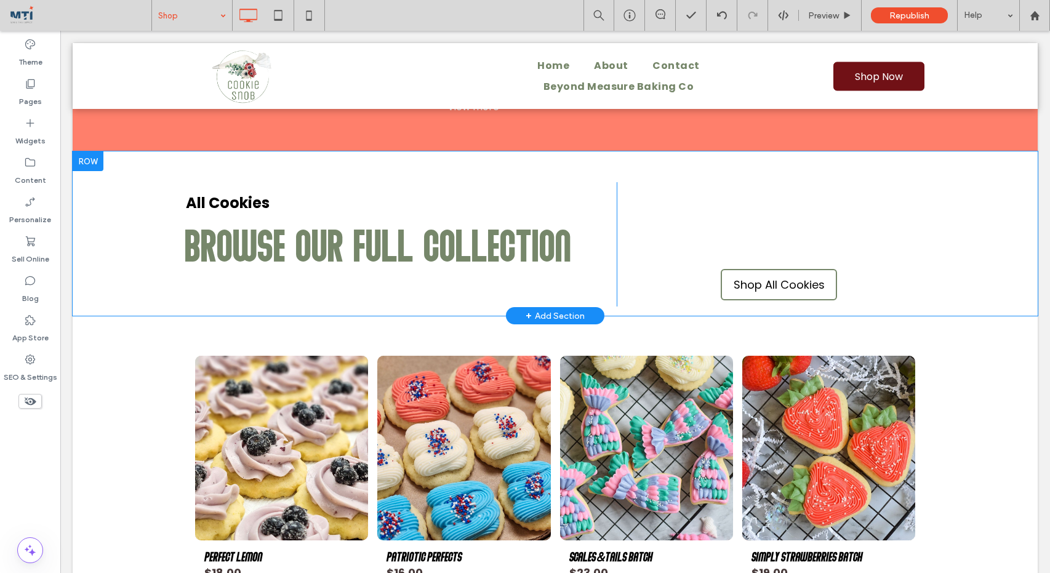
click at [718, 232] on div "Shop All Cookies Click To Paste" at bounding box center [771, 244] width 308 height 124
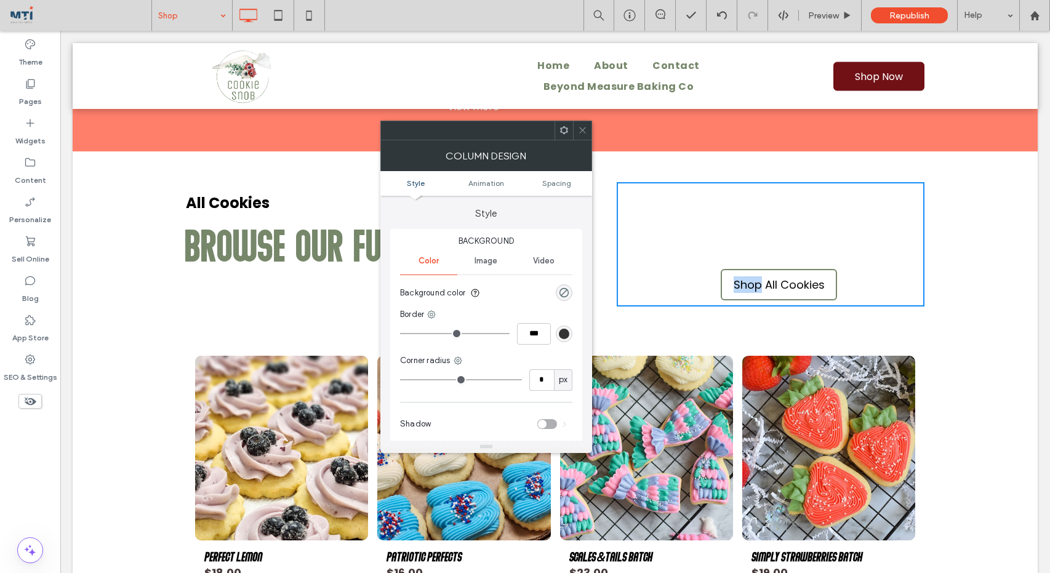
click at [718, 232] on div "Shop All Cookies Click To Paste" at bounding box center [771, 244] width 308 height 124
click at [738, 242] on div "Shop All Cookies Click To Paste" at bounding box center [771, 244] width 308 height 124
click at [547, 173] on ul "Style Animation Spacing" at bounding box center [486, 183] width 212 height 25
click at [547, 182] on span "Spacing" at bounding box center [556, 183] width 29 height 9
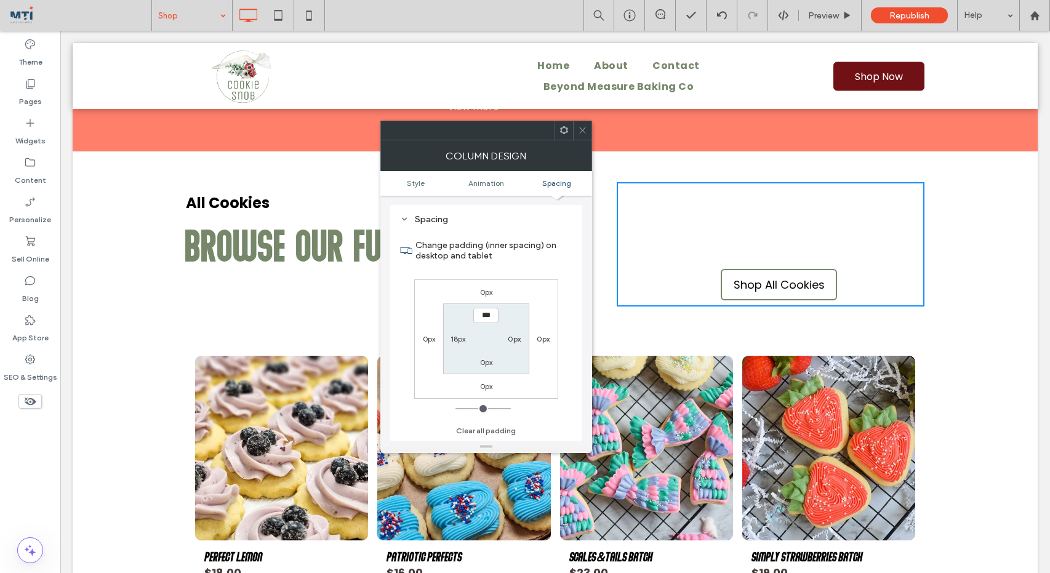
click at [582, 127] on icon at bounding box center [582, 130] width 9 height 9
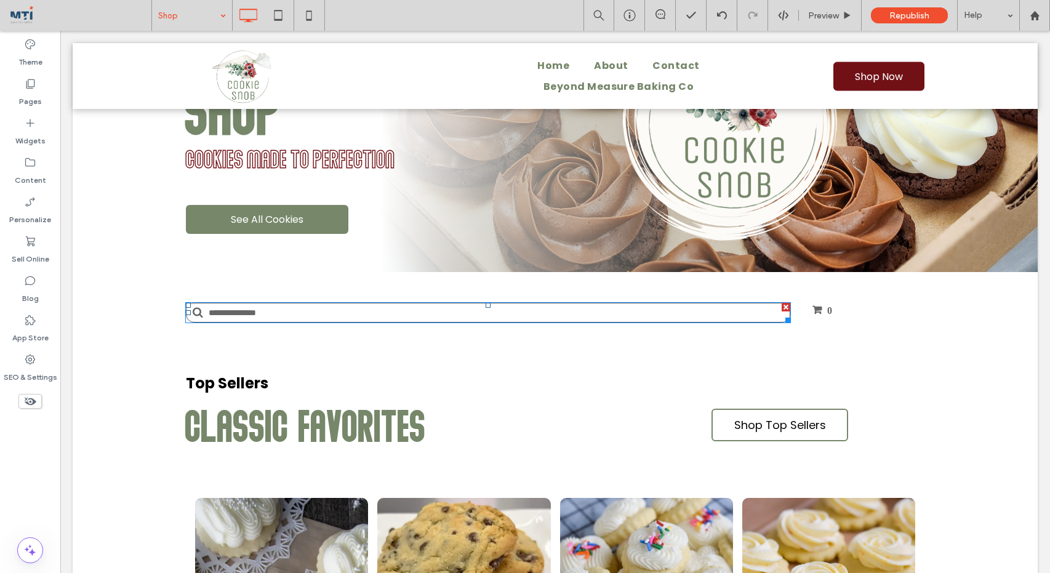
scroll to position [155, 0]
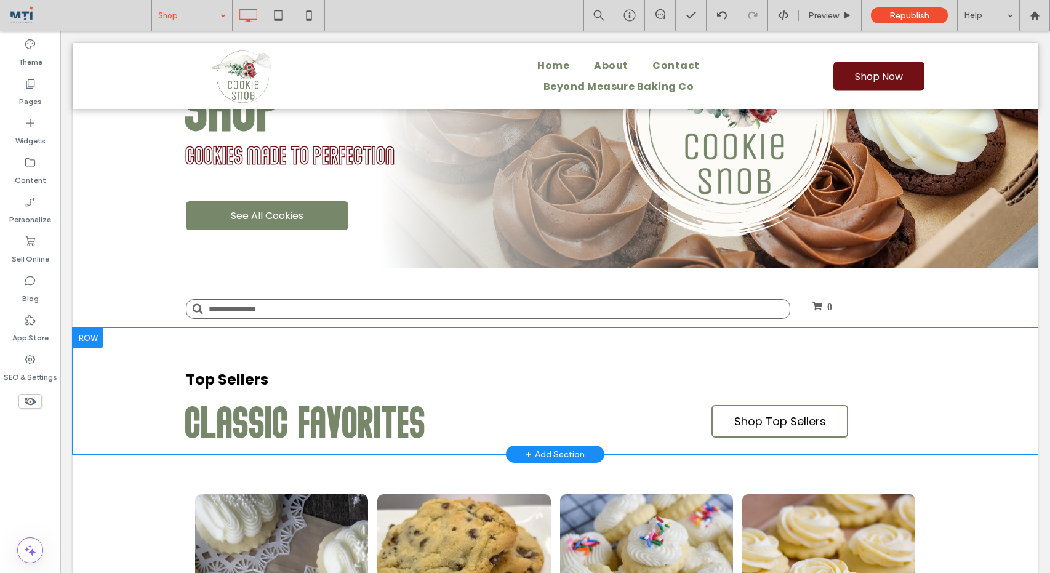
click at [121, 379] on div "Top Sellers Classic Favorites Click To Paste Shop Top Sellers Click To Paste Ro…" at bounding box center [555, 391] width 965 height 126
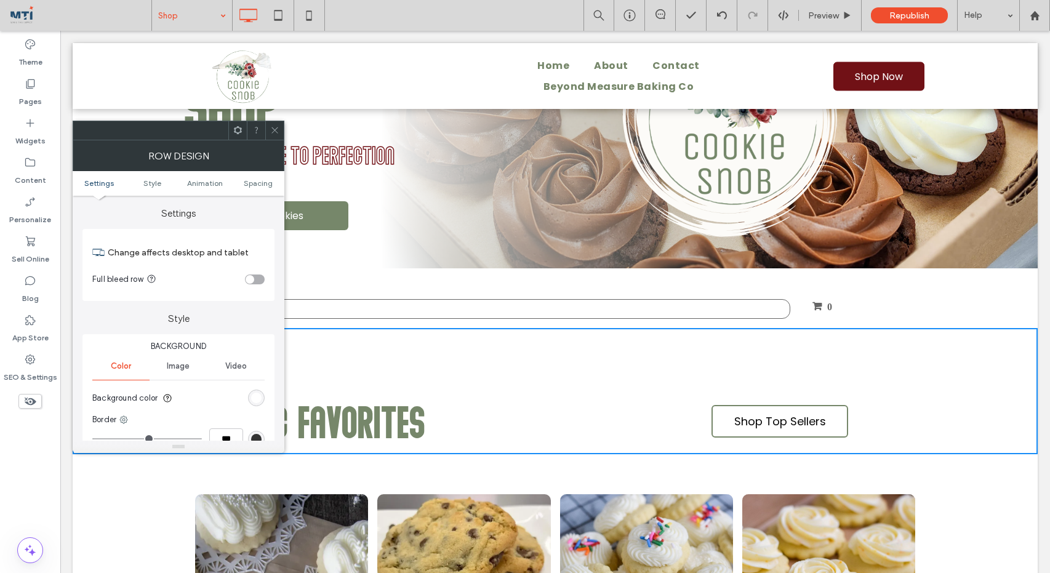
click at [278, 132] on icon at bounding box center [274, 130] width 9 height 9
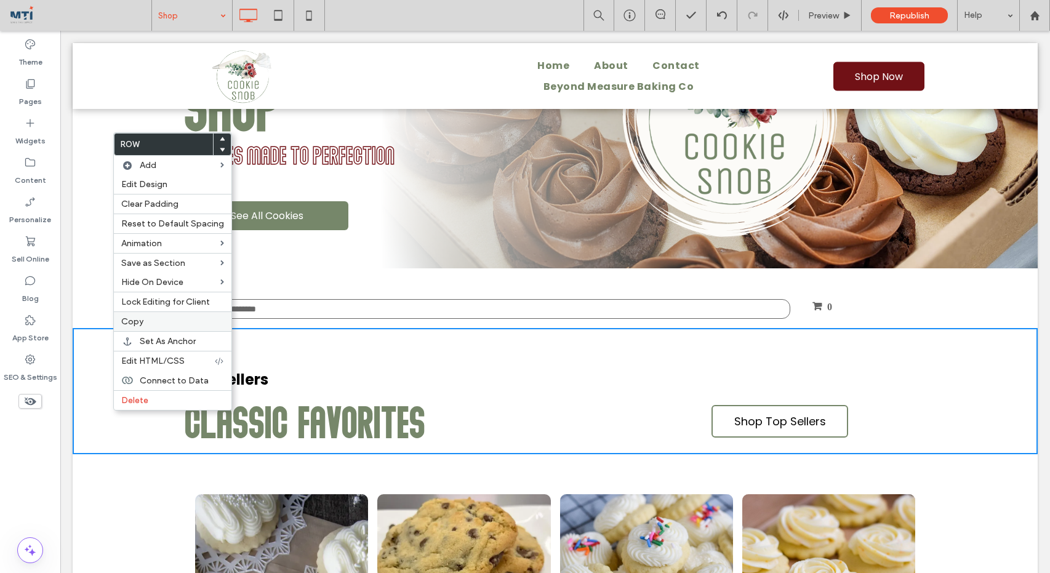
click at [139, 319] on span "Copy" at bounding box center [132, 321] width 22 height 10
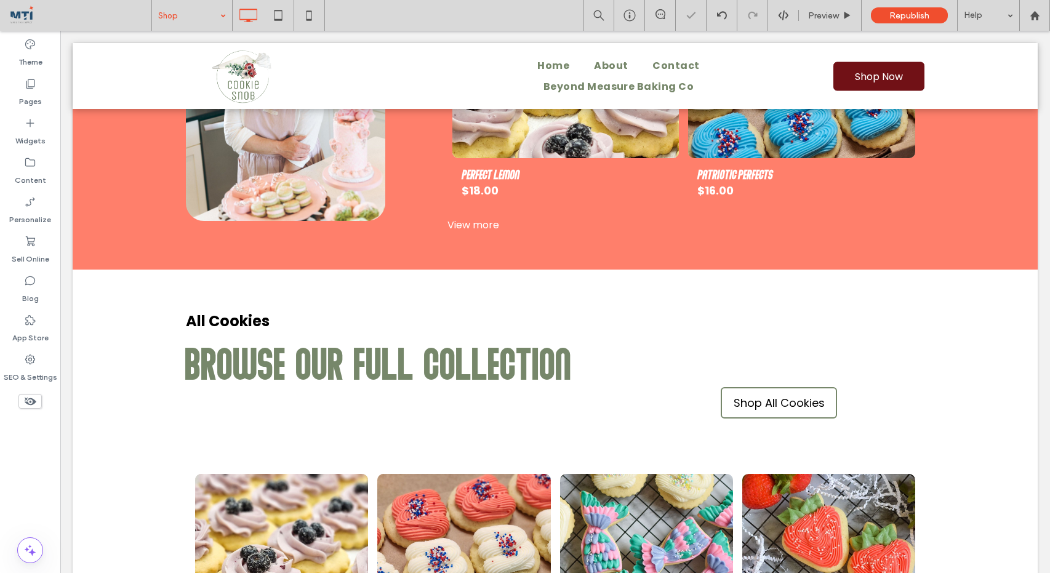
scroll to position [1159, 0]
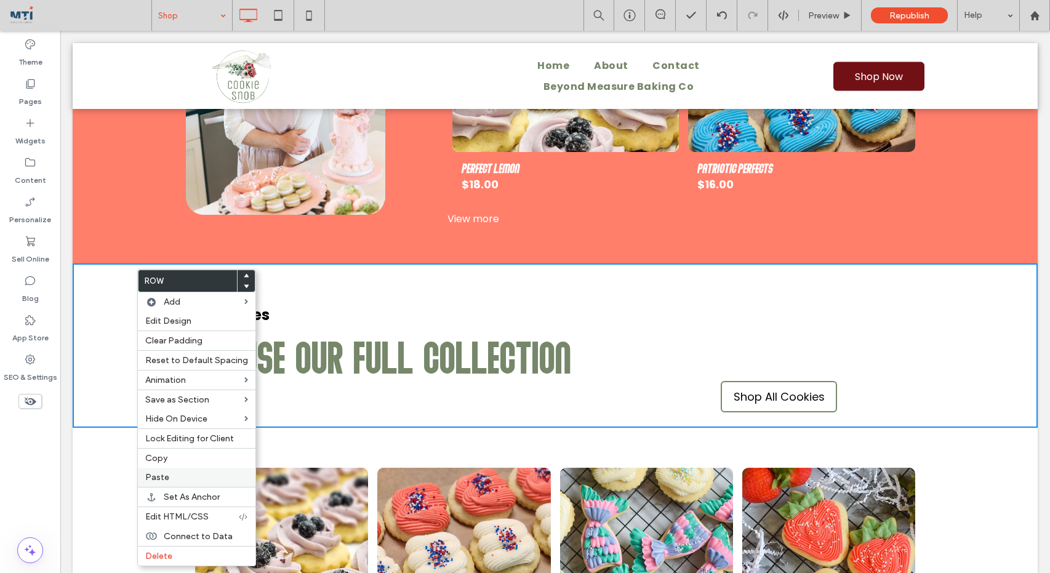
click at [167, 475] on label "Paste" at bounding box center [196, 477] width 103 height 10
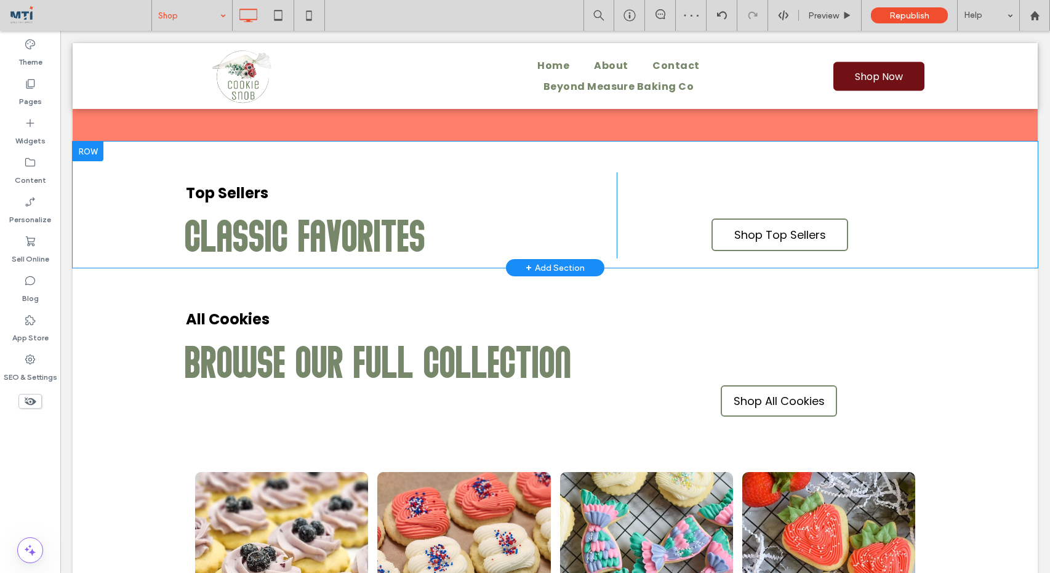
scroll to position [1284, 0]
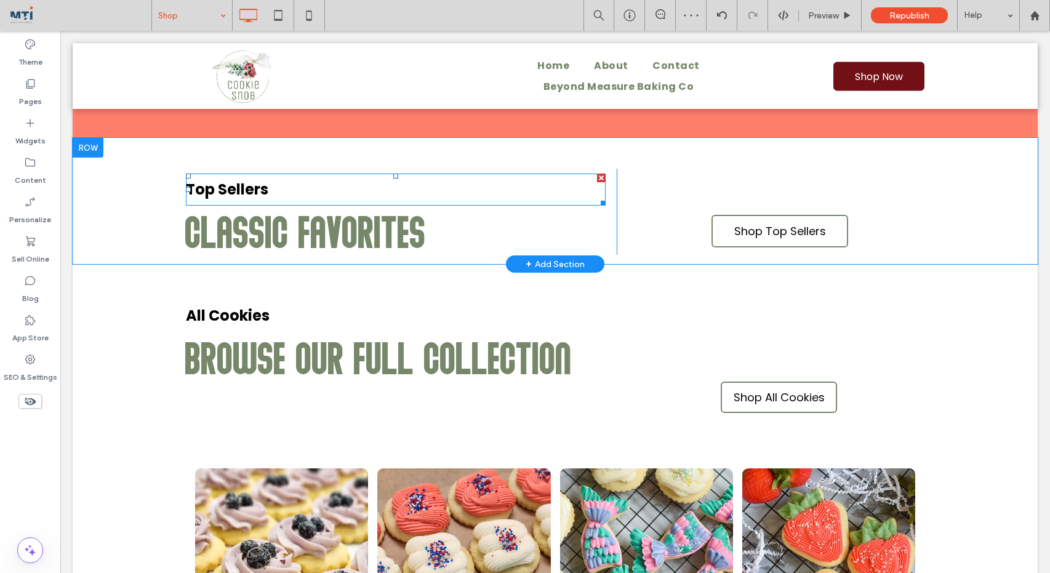
click at [249, 185] on strong "Top Sellers" at bounding box center [227, 189] width 82 height 20
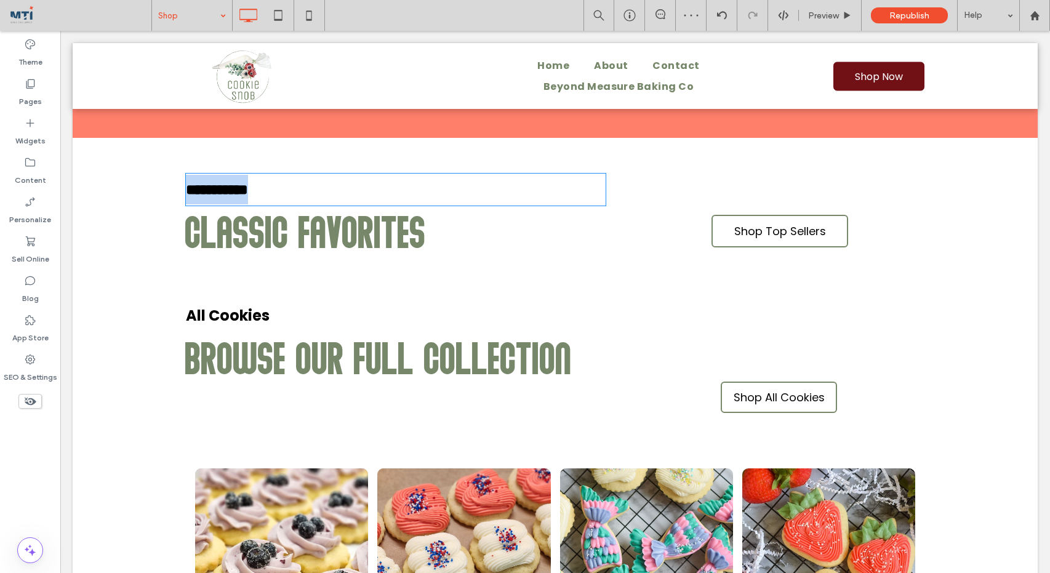
type input "*******"
type input "**"
click at [248, 185] on strong "**********" at bounding box center [217, 189] width 62 height 15
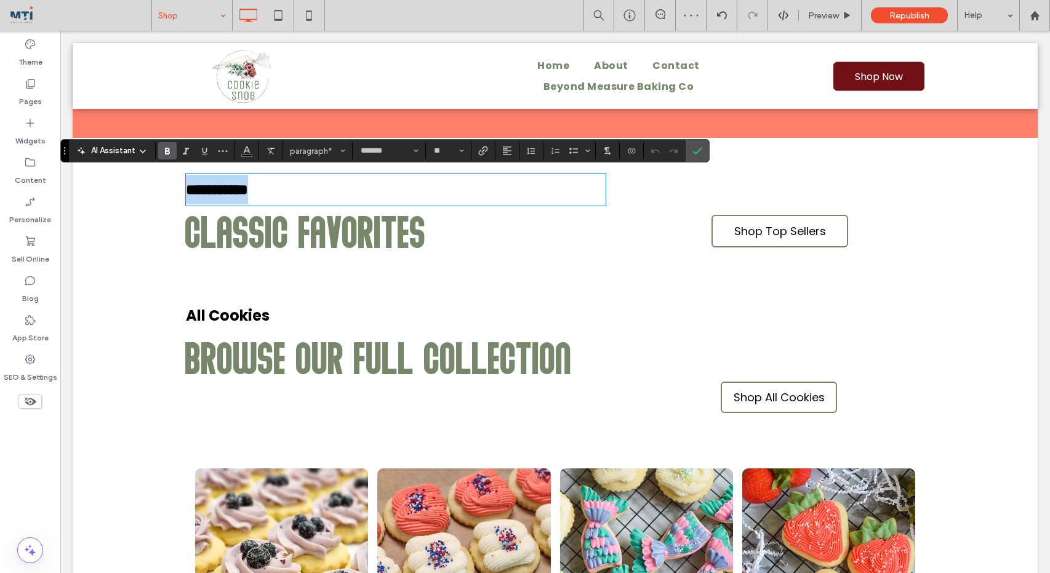
click at [248, 185] on strong "**********" at bounding box center [217, 189] width 62 height 15
click at [397, 359] on span "Browse Our Full Collection" at bounding box center [379, 356] width 387 height 49
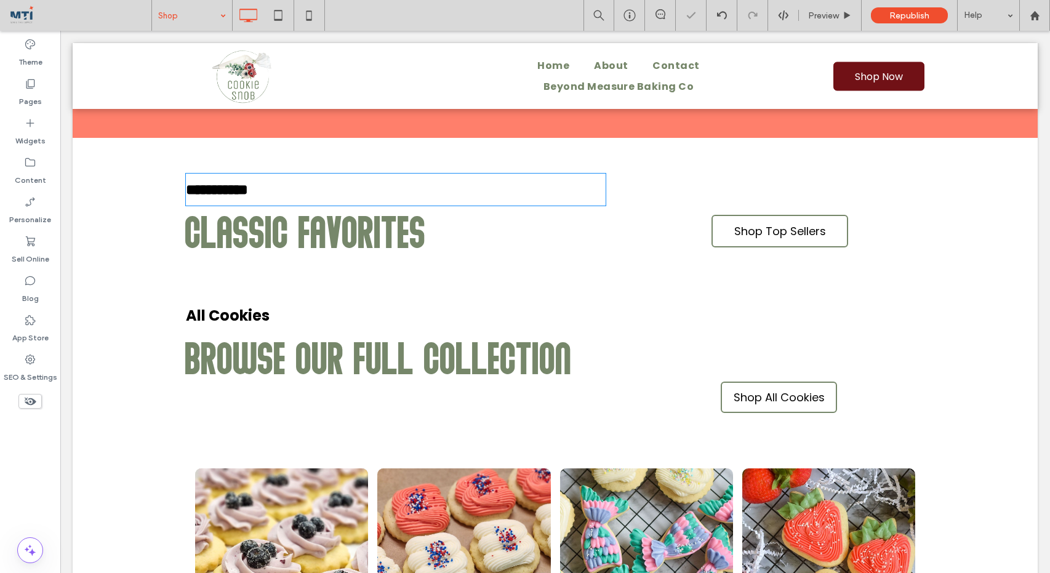
click at [397, 359] on span "Browse Our Full Collection" at bounding box center [379, 356] width 387 height 49
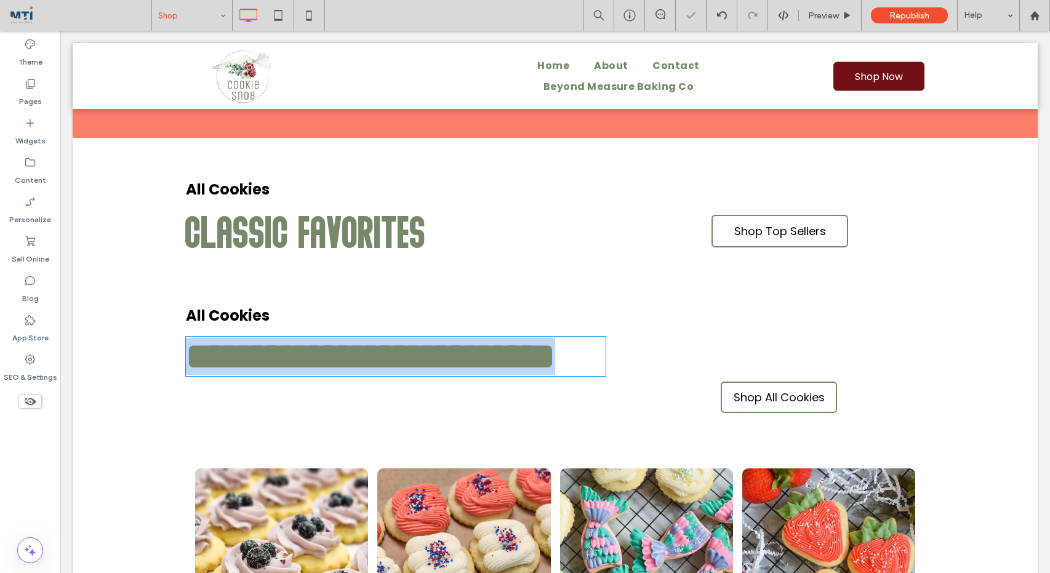
click at [397, 359] on span "**********" at bounding box center [370, 356] width 369 height 37
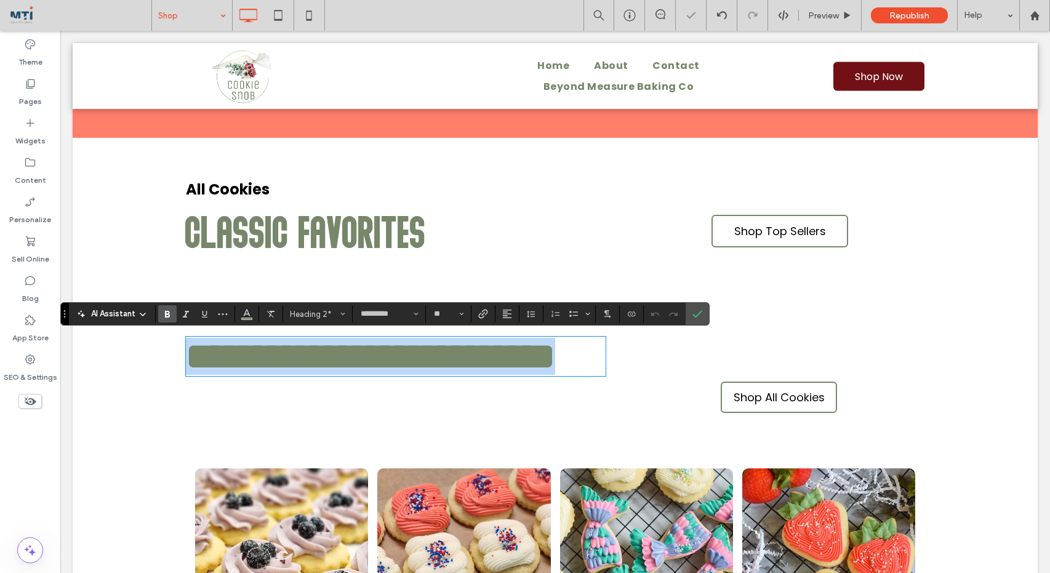
copy span "**********"
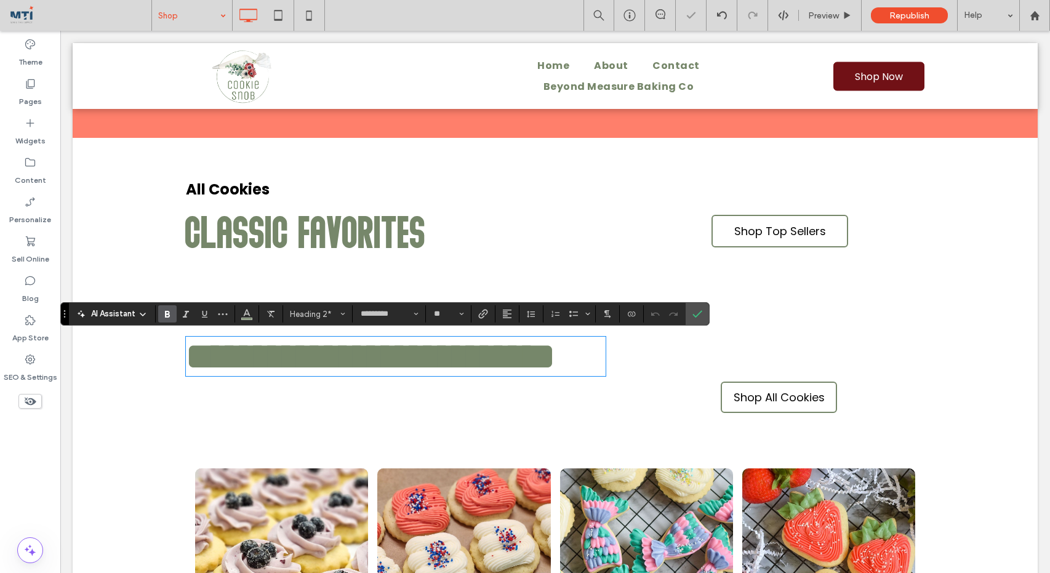
click at [379, 240] on span "Classic Favorites" at bounding box center [306, 230] width 241 height 49
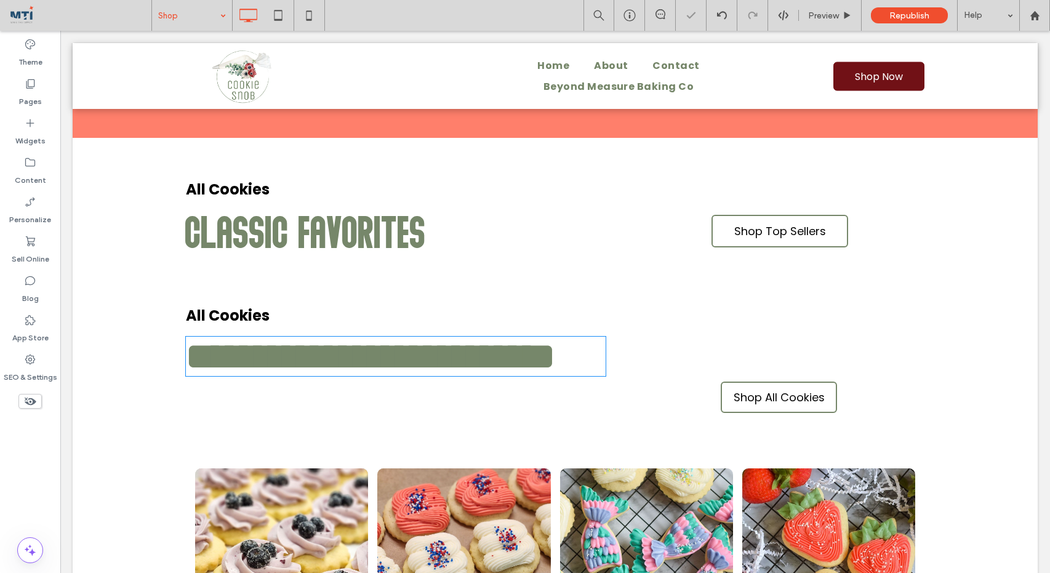
click at [379, 240] on span "Classic Favorites" at bounding box center [306, 230] width 241 height 49
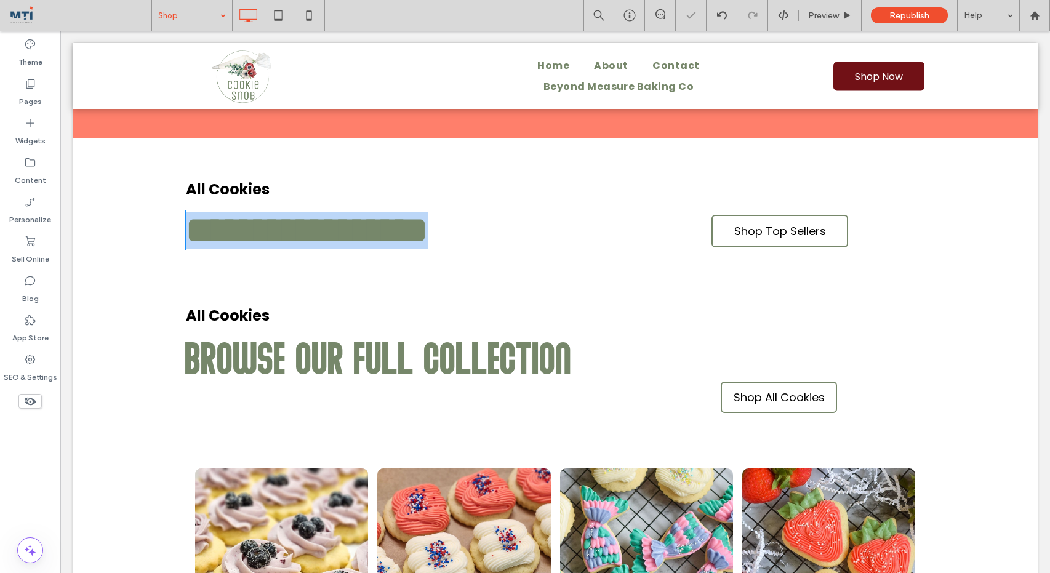
click at [379, 240] on span "**********" at bounding box center [307, 230] width 242 height 37
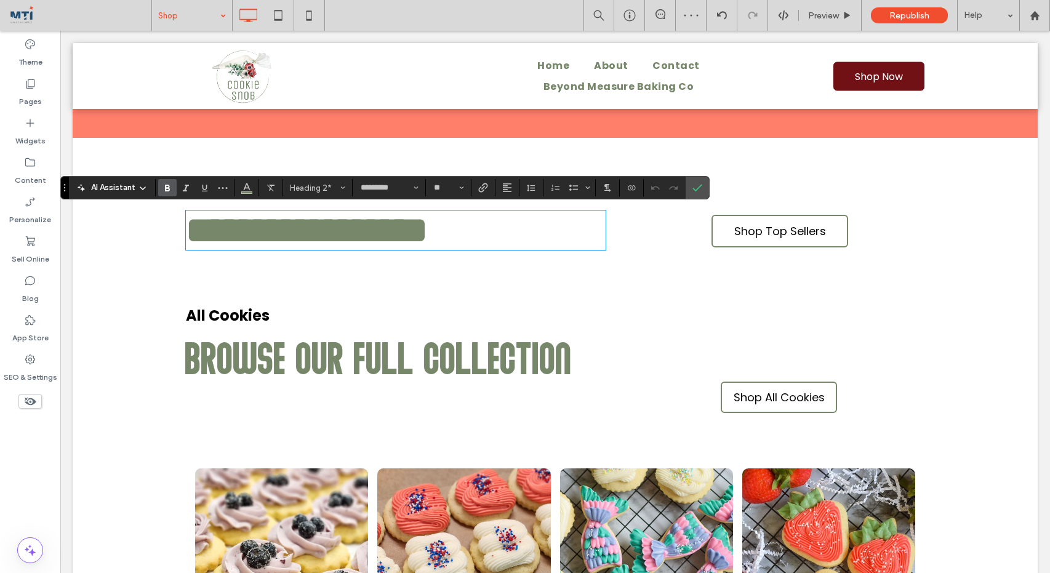
type input "*******"
type input "**"
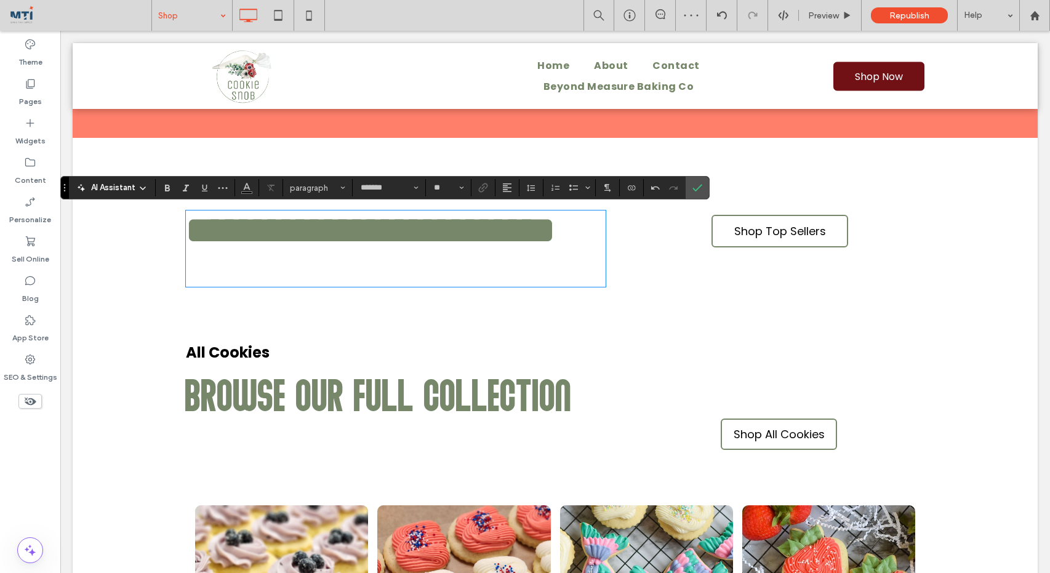
scroll to position [0, 0]
click at [425, 270] on h2 at bounding box center [396, 267] width 420 height 37
type input "*********"
type input "**"
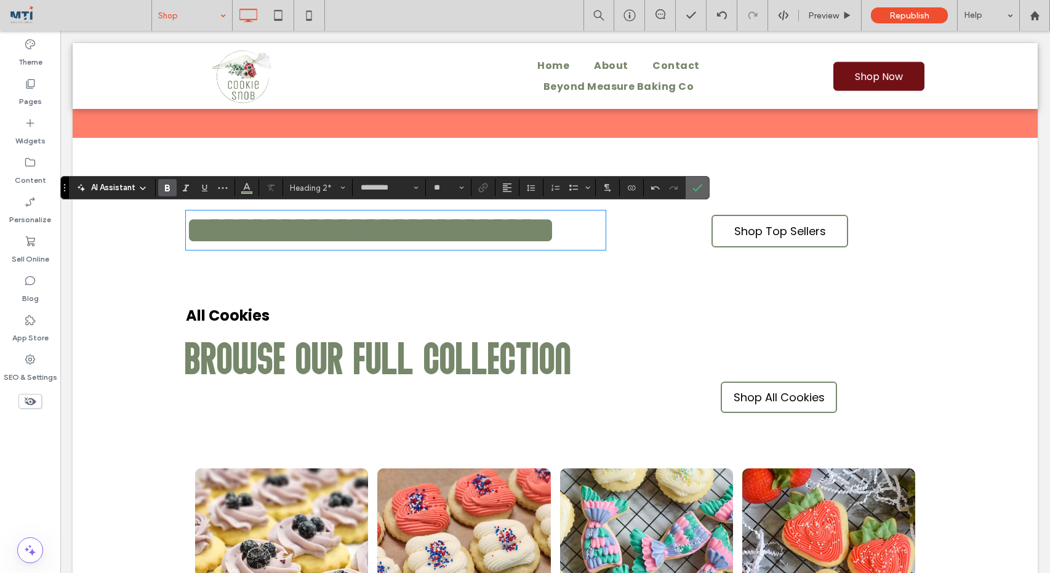
click at [696, 188] on icon "Confirm" at bounding box center [698, 188] width 10 height 10
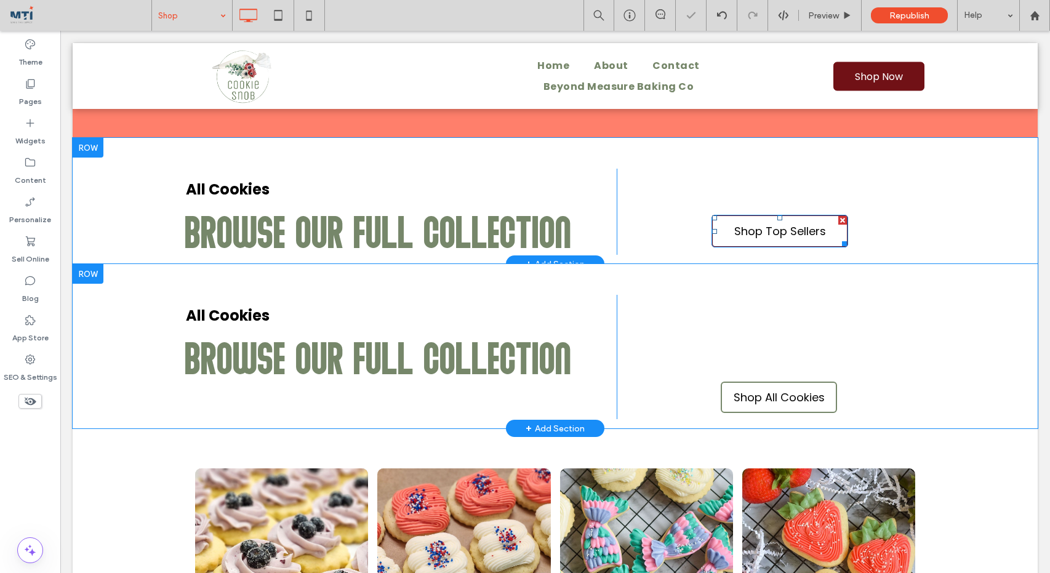
click at [779, 230] on span "Shop Top Sellers" at bounding box center [780, 231] width 92 height 17
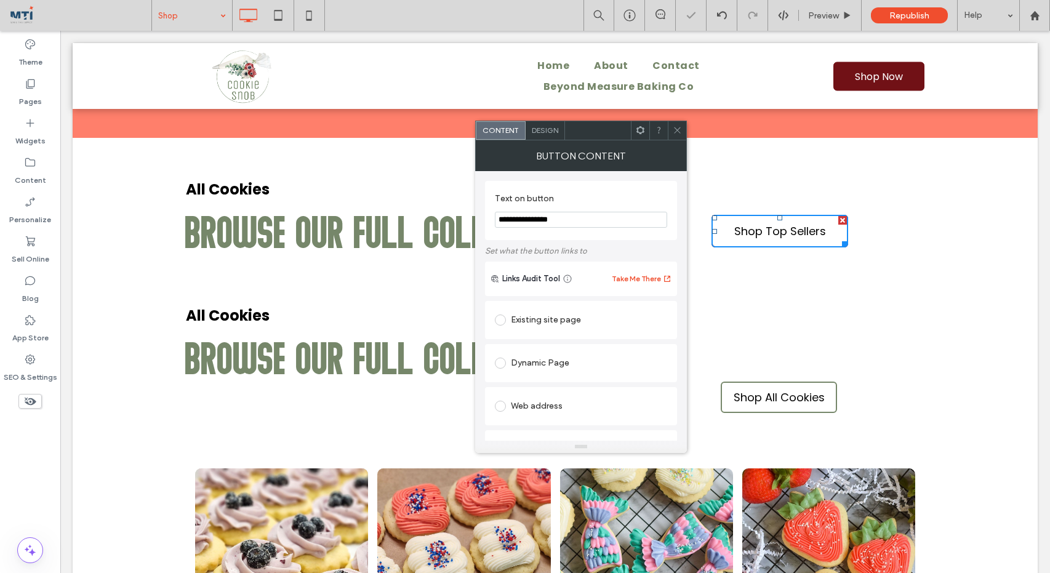
click at [779, 230] on span "Shop Top Sellers" at bounding box center [780, 231] width 92 height 17
drag, startPoint x: 573, startPoint y: 221, endPoint x: 521, endPoint y: 221, distance: 52.3
click at [521, 221] on input "**********" at bounding box center [581, 220] width 172 height 16
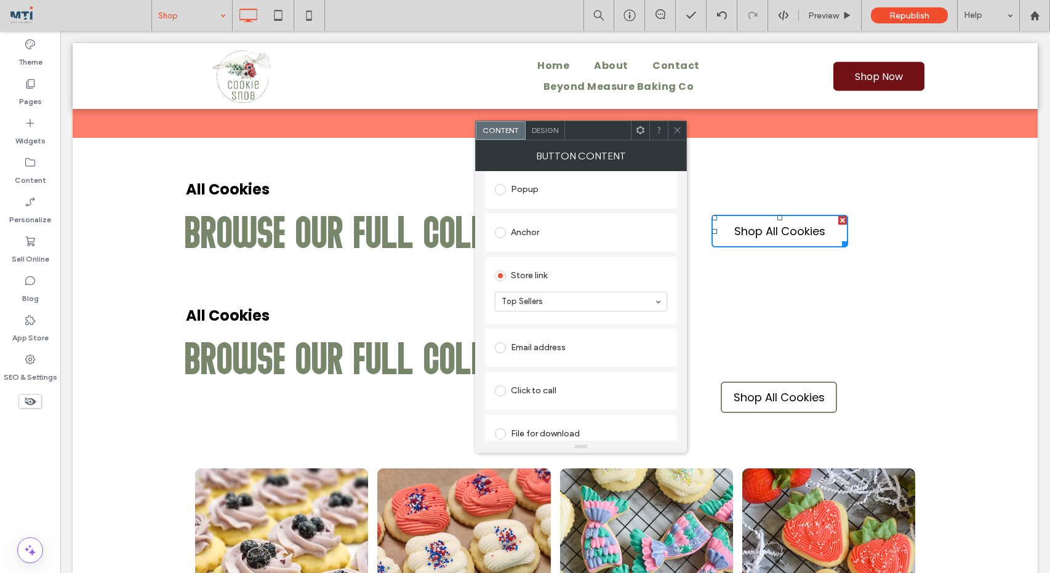
scroll to position [274, 0]
type input "**********"
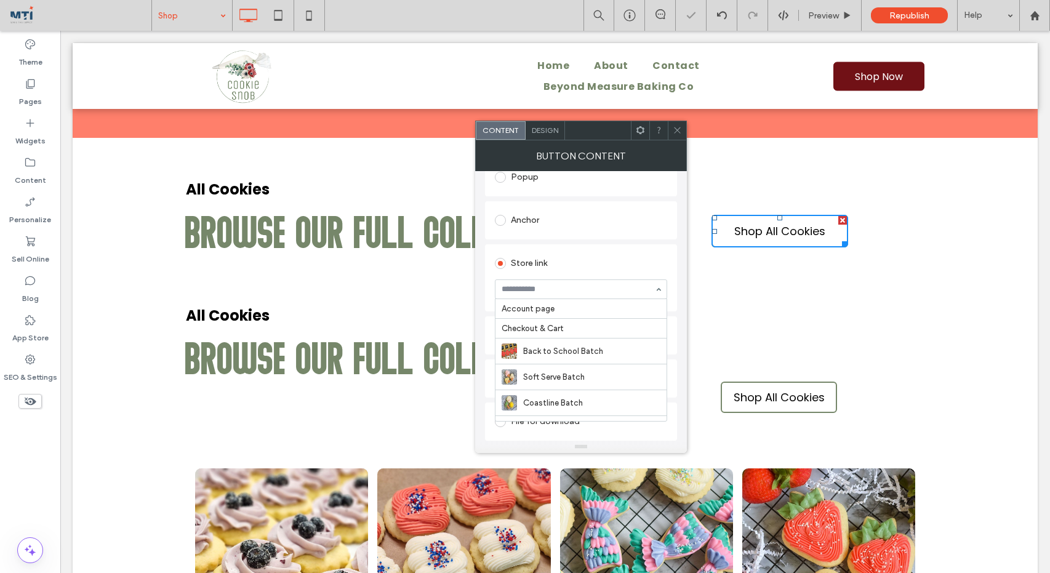
scroll to position [517, 0]
click at [677, 125] on span at bounding box center [677, 130] width 9 height 18
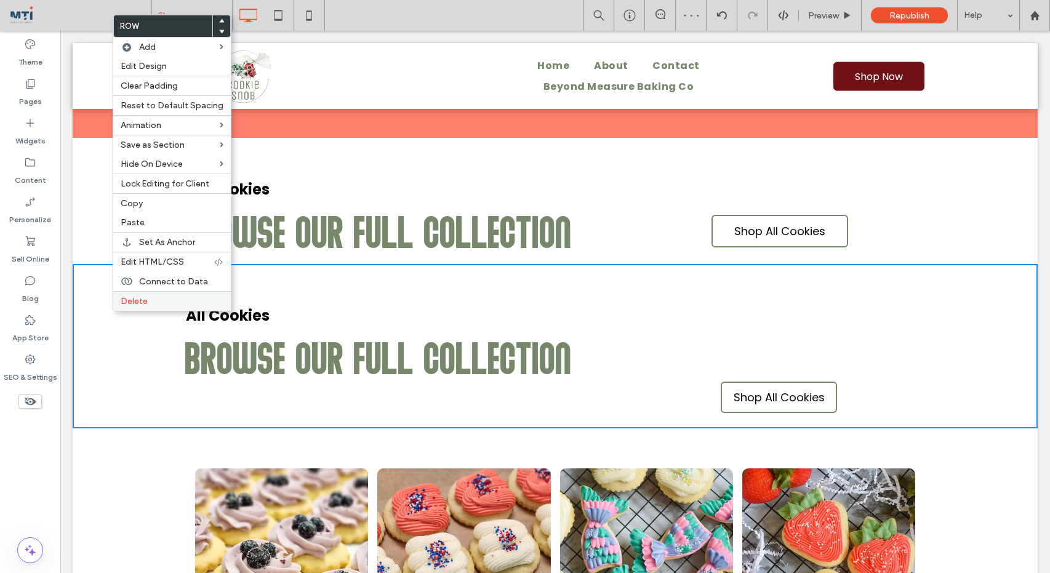
click at [129, 304] on span "Delete" at bounding box center [134, 301] width 27 height 10
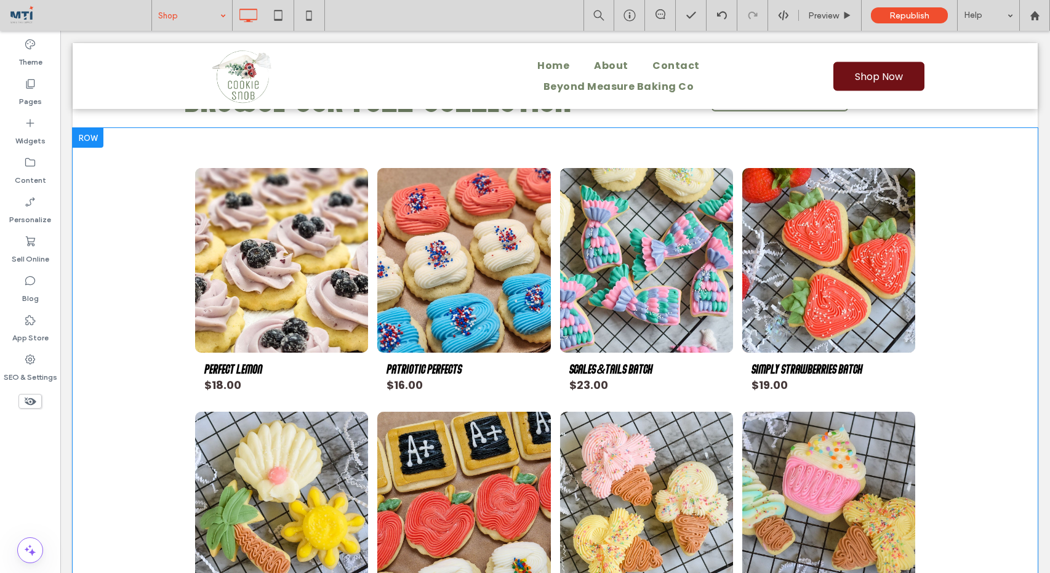
scroll to position [1456, 0]
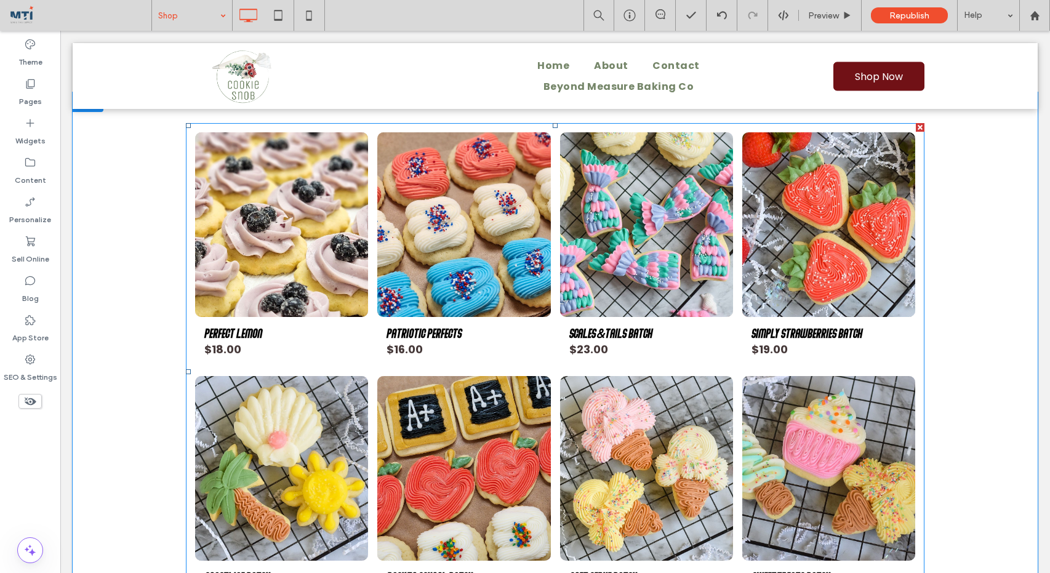
click at [270, 348] on link "Perfect Lemon SKU 00027 $18.00" at bounding box center [281, 342] width 155 height 50
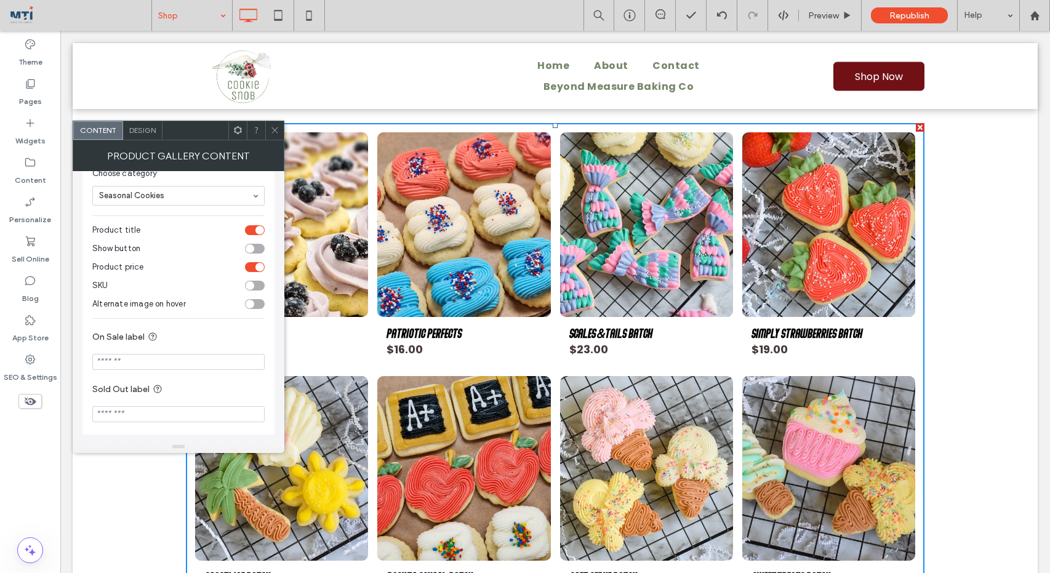
scroll to position [0, 0]
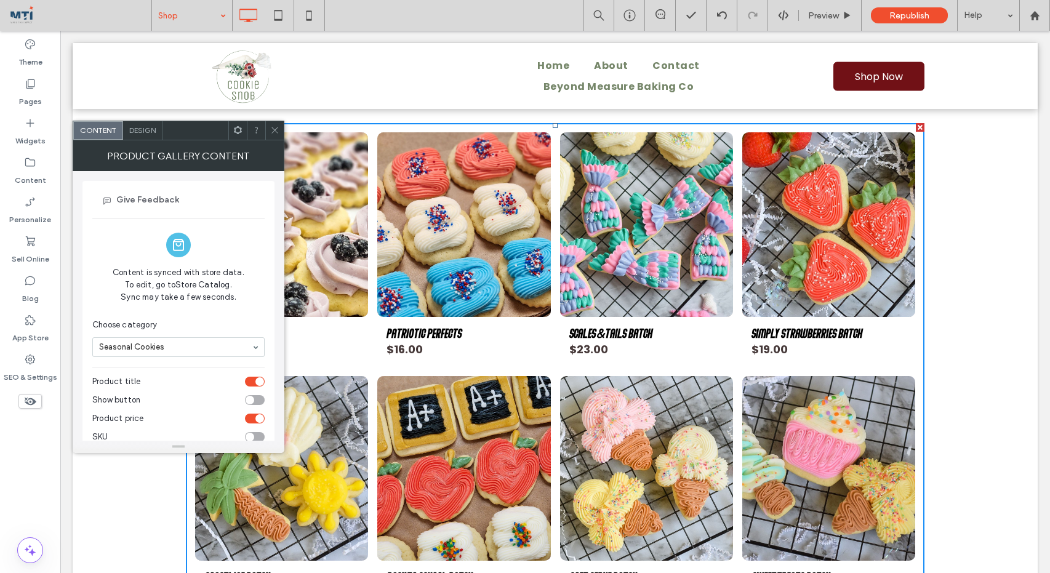
click at [147, 130] on span "Design" at bounding box center [142, 130] width 26 height 9
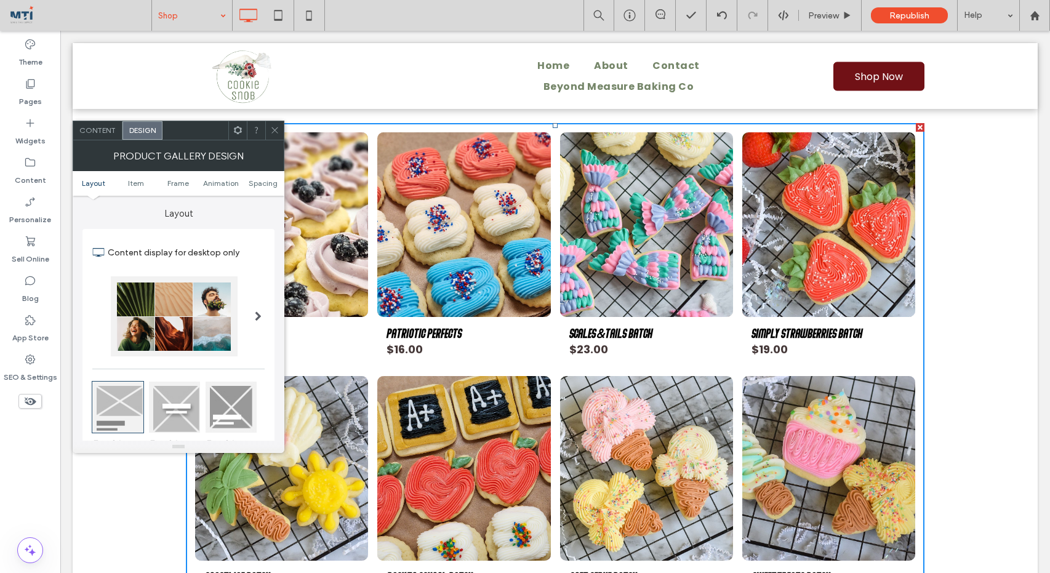
click at [272, 130] on icon at bounding box center [274, 130] width 9 height 9
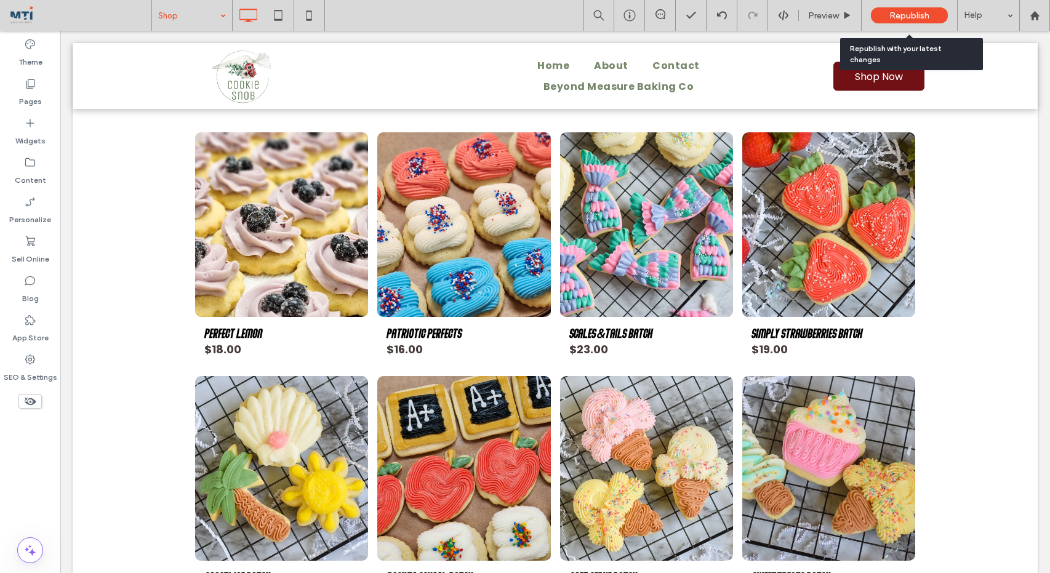
click at [912, 14] on span "Republish" at bounding box center [910, 15] width 40 height 10
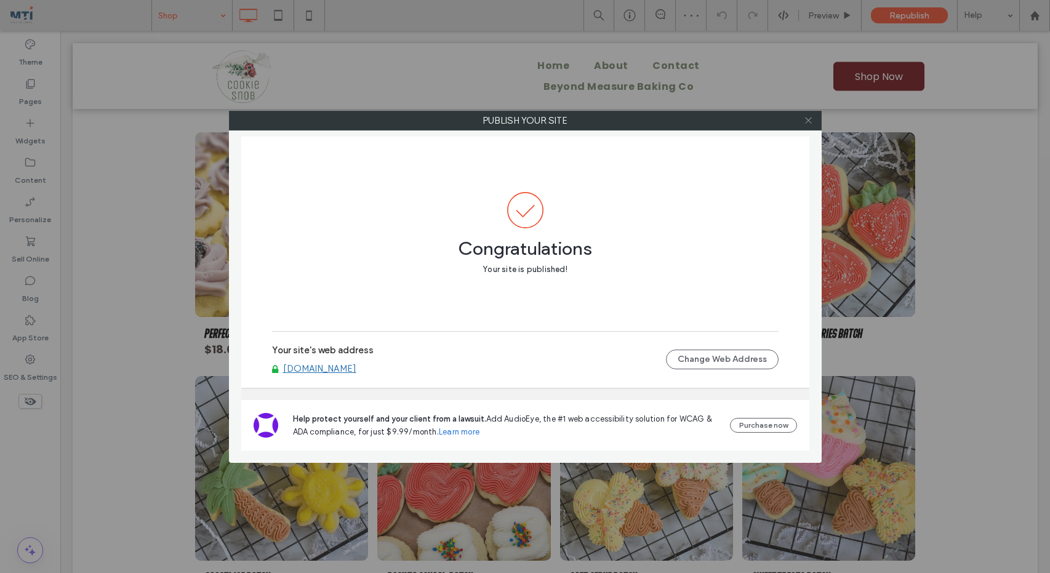
click at [809, 117] on icon at bounding box center [808, 120] width 9 height 9
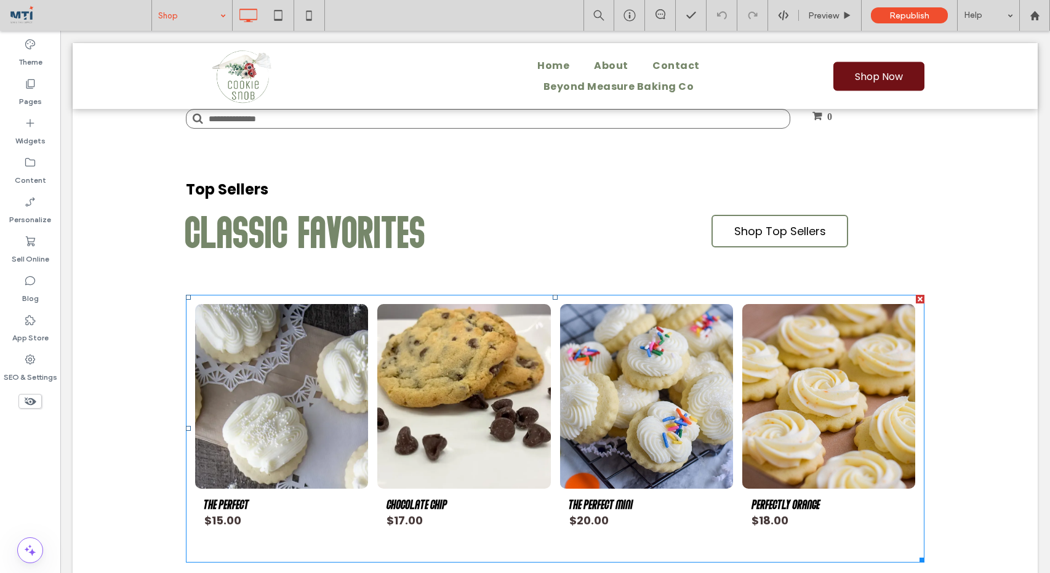
scroll to position [344, 0]
